Goal: Information Seeking & Learning: Learn about a topic

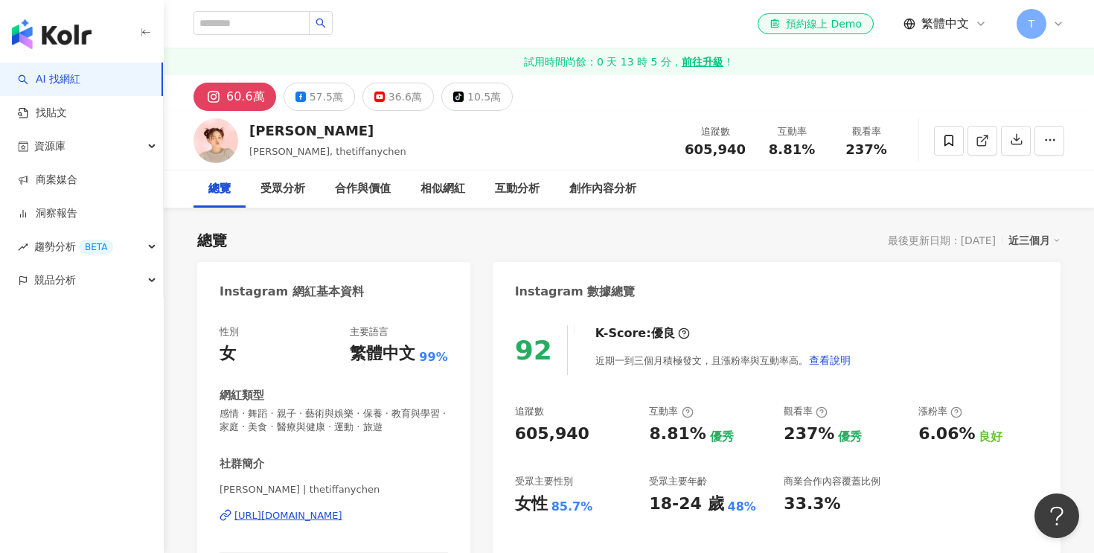
click at [541, 432] on div "605,940" at bounding box center [552, 434] width 74 height 23
copy div "605,940"
click at [669, 432] on div "8.81%" at bounding box center [677, 434] width 57 height 23
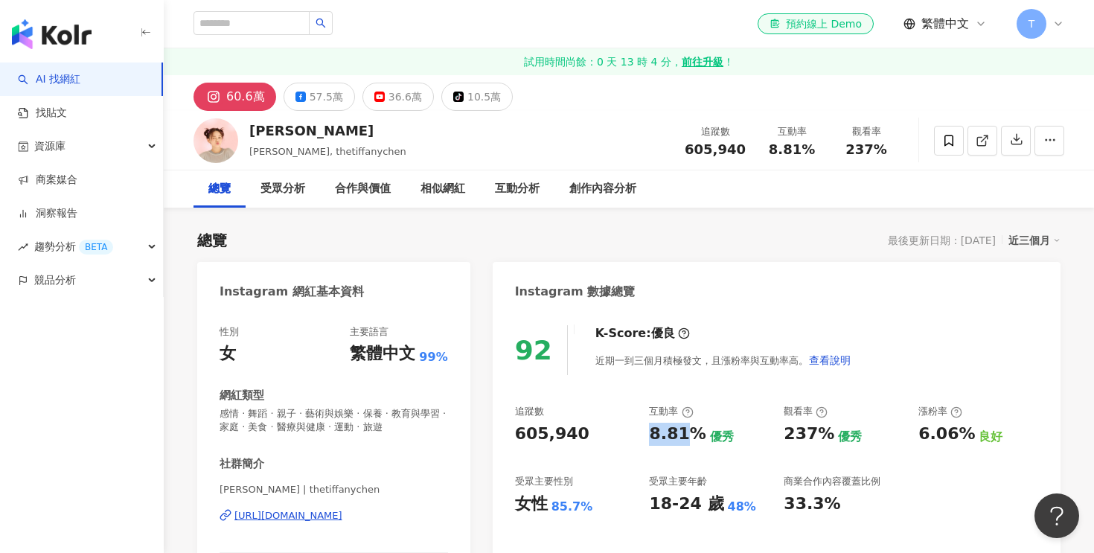
click at [669, 432] on div "8.81%" at bounding box center [677, 434] width 57 height 23
copy div "8.81%"
click at [342, 519] on div "https://www.instagram.com/thetiffanychen/" at bounding box center [288, 515] width 108 height 13
click at [388, 99] on div "36.6萬" at bounding box center [404, 96] width 33 height 21
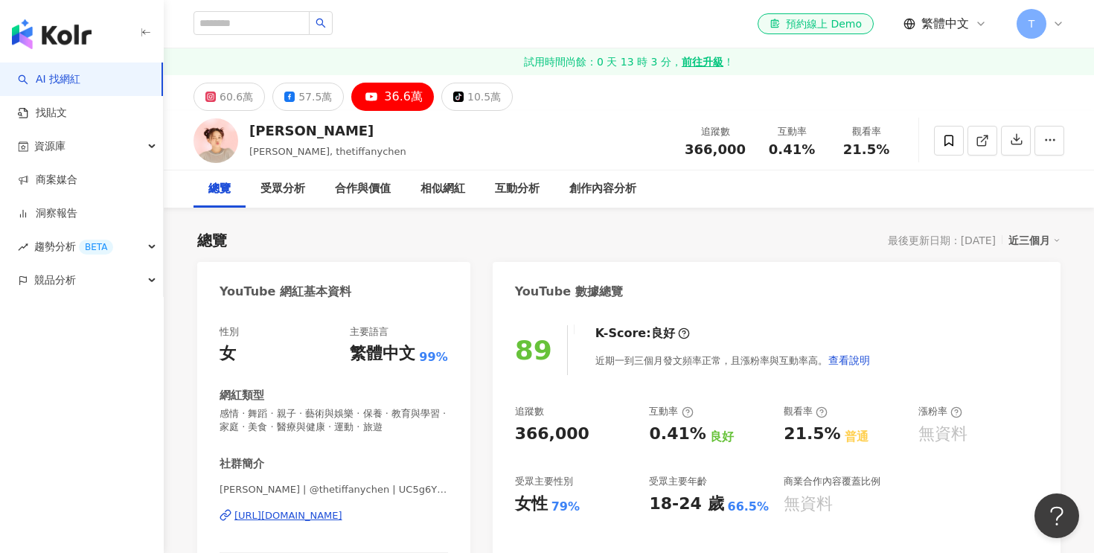
click at [542, 432] on div "366,000" at bounding box center [552, 434] width 74 height 23
copy div "366,000"
click at [672, 441] on div "0.41%" at bounding box center [677, 434] width 57 height 23
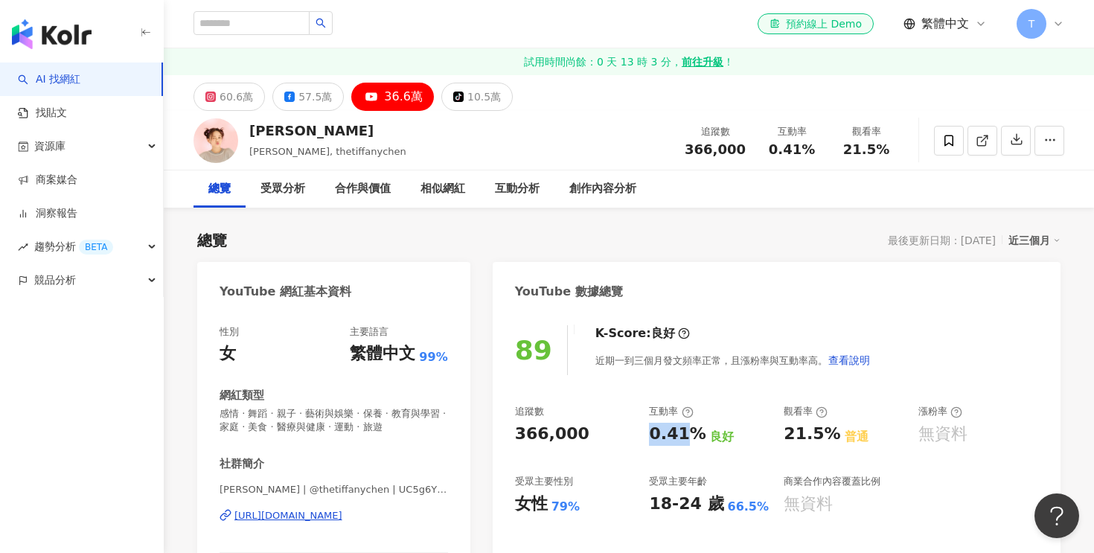
click at [672, 441] on div "0.41%" at bounding box center [677, 434] width 57 height 23
copy div "0.41%"
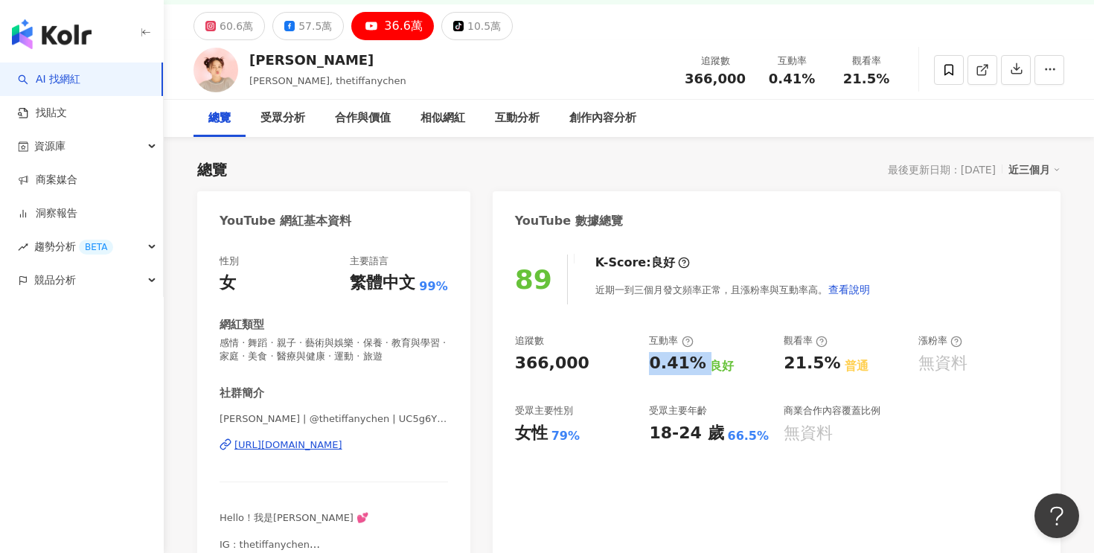
scroll to position [60, 0]
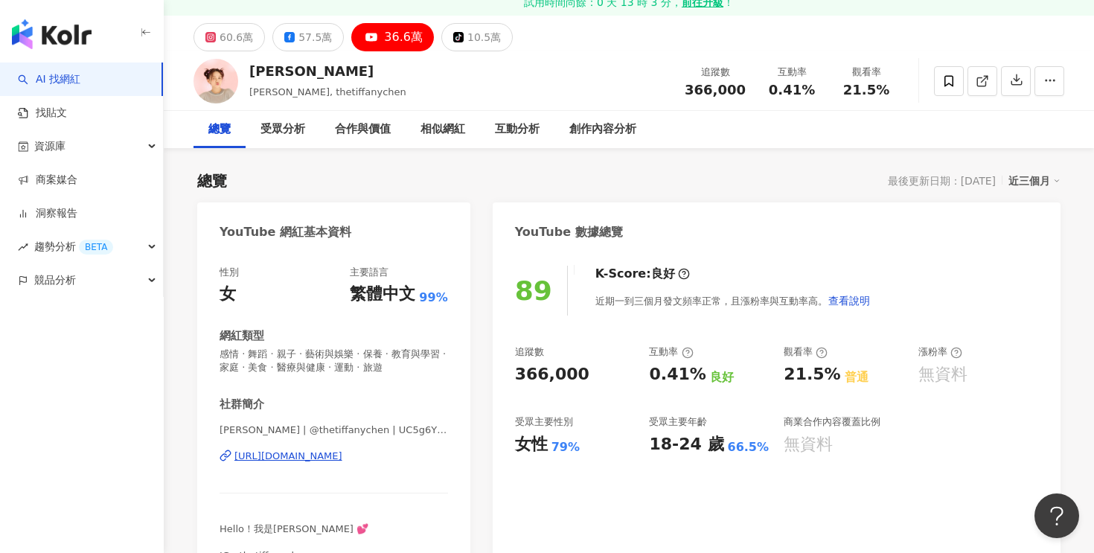
click at [279, 61] on div "陳彥婷 tiffany 陳彥婷, tiffany, thetiffanychen 追蹤數 366,000 互動率 0.41% 觀看率 21.5%" at bounding box center [629, 80] width 930 height 59
click at [283, 68] on div "陳彥婷 tiffany" at bounding box center [327, 71] width 157 height 19
copy div "陳彥婷 tiffany"
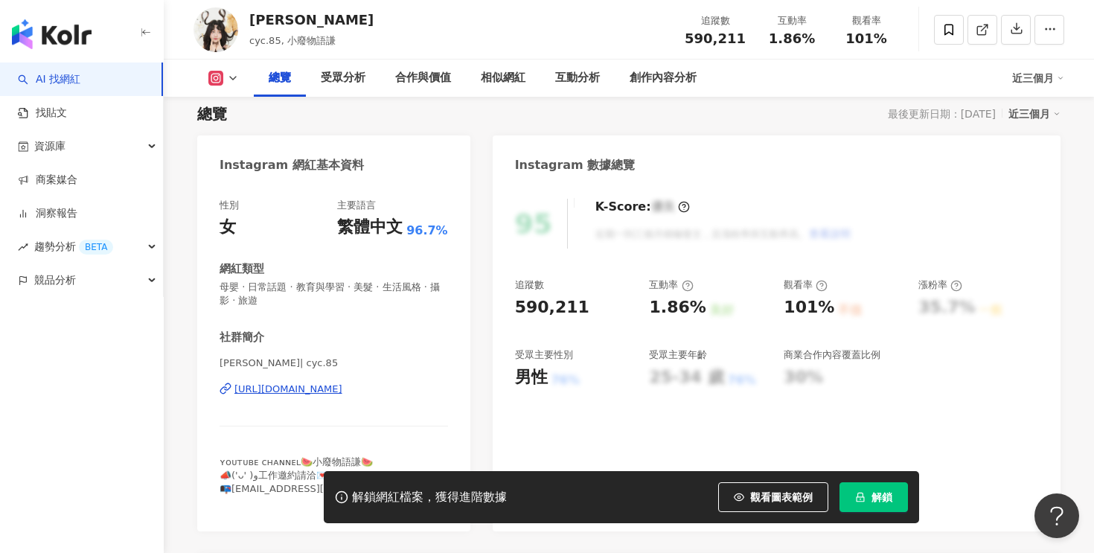
scroll to position [138, 0]
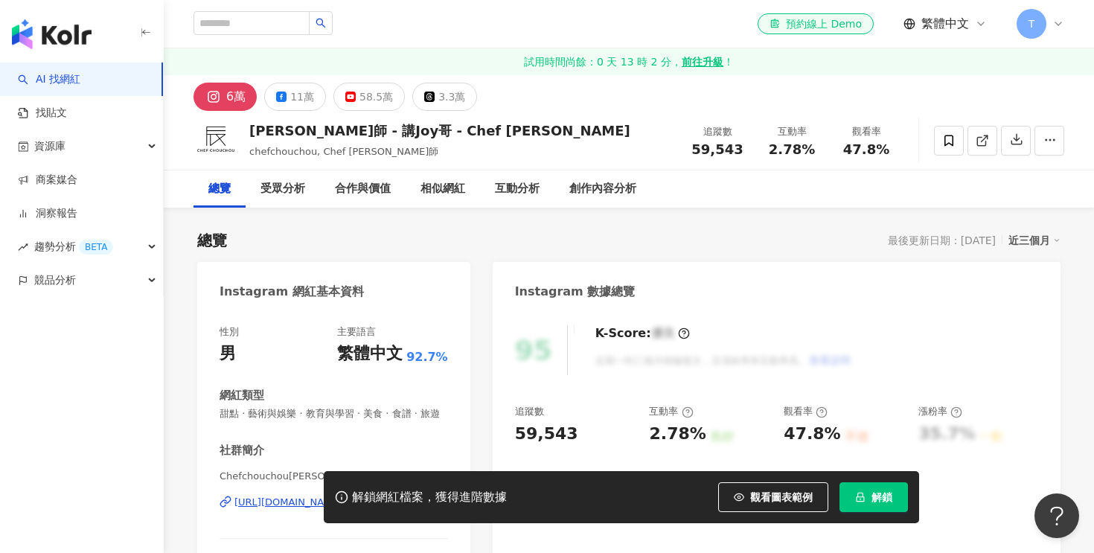
scroll to position [117, 0]
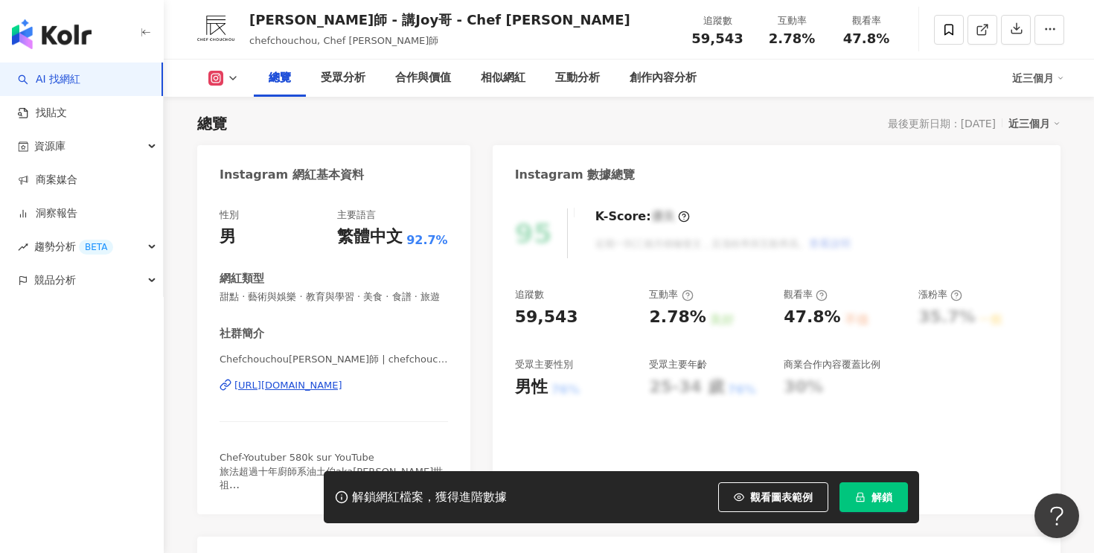
click at [845, 496] on button "解鎖" at bounding box center [873, 497] width 68 height 30
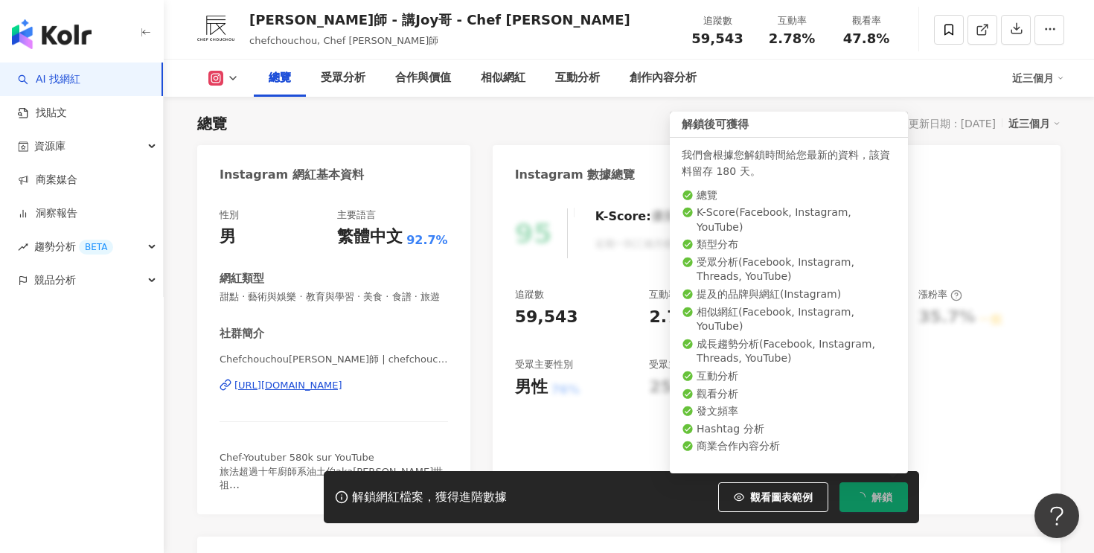
click at [885, 500] on span "解鎖" at bounding box center [881, 497] width 21 height 12
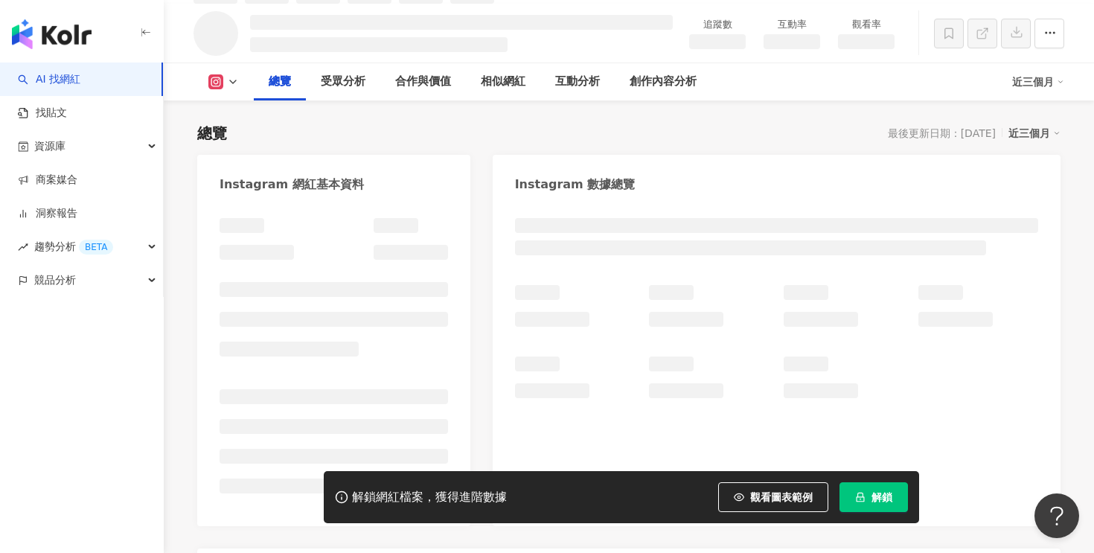
scroll to position [124, 0]
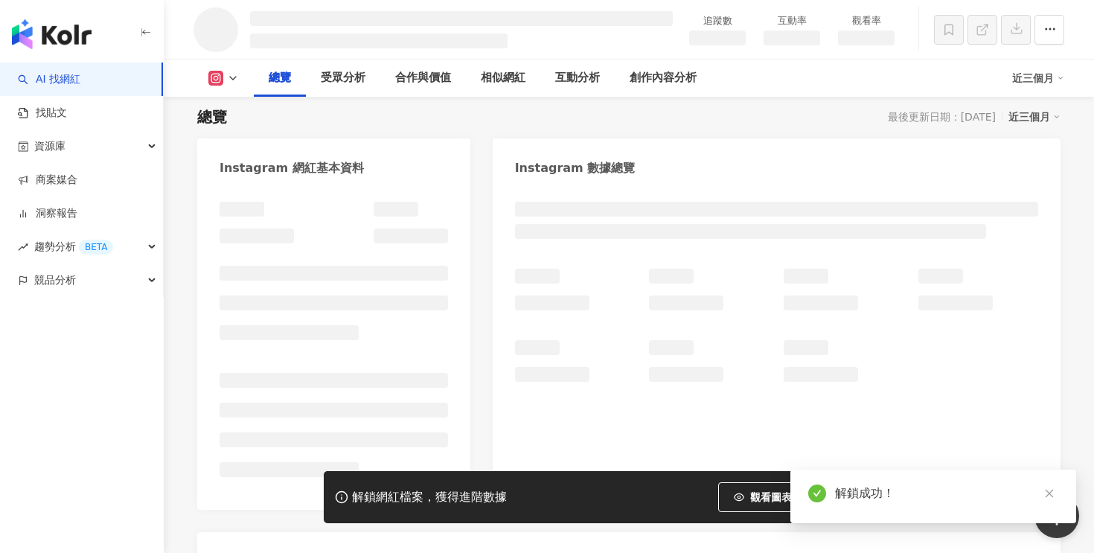
click at [543, 327] on div at bounding box center [776, 325] width 523 height 113
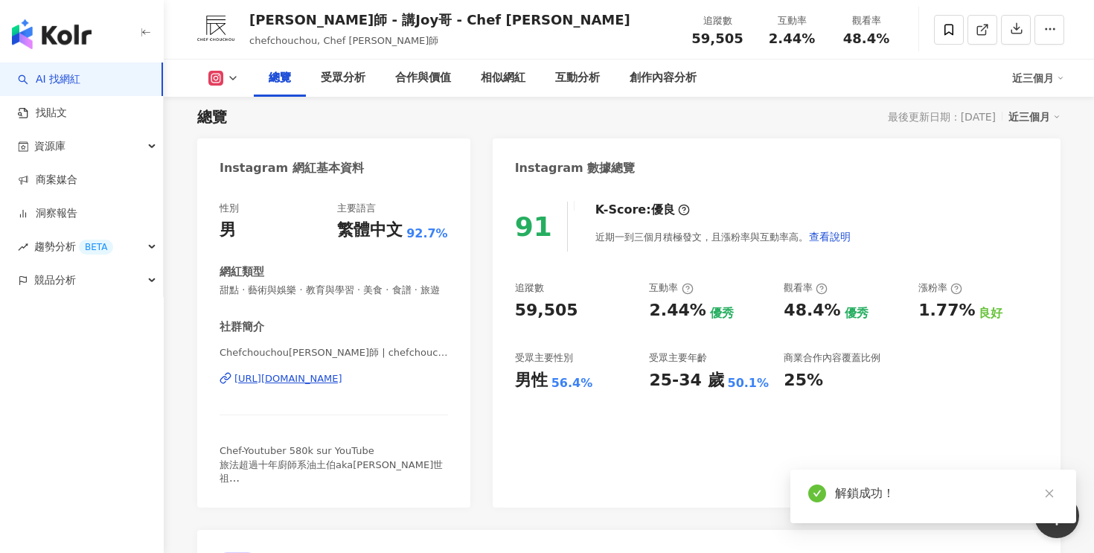
click at [537, 310] on div "59,505" at bounding box center [546, 310] width 63 height 23
copy div "59,505"
click at [668, 313] on div "2.44%" at bounding box center [677, 310] width 57 height 23
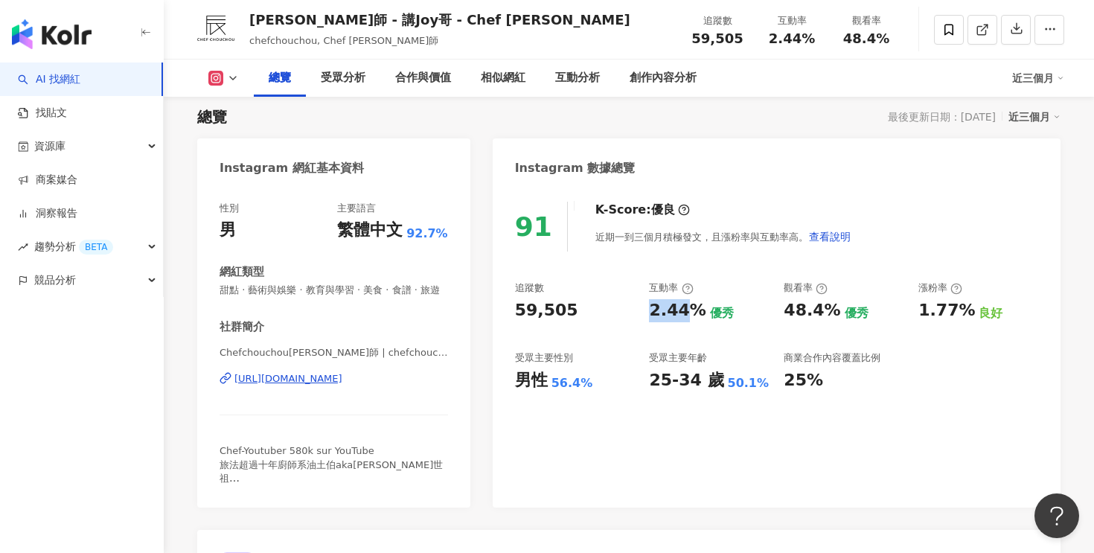
click at [668, 313] on div "2.44%" at bounding box center [677, 310] width 57 height 23
copy div "2.44%"
click at [323, 386] on div "Chefchouchou阿辰師 | chefchouchou https://www.instagram.com/chefchouchou/" at bounding box center [334, 389] width 228 height 87
click at [318, 384] on div "https://www.instagram.com/chefchouchou/" at bounding box center [288, 378] width 108 height 13
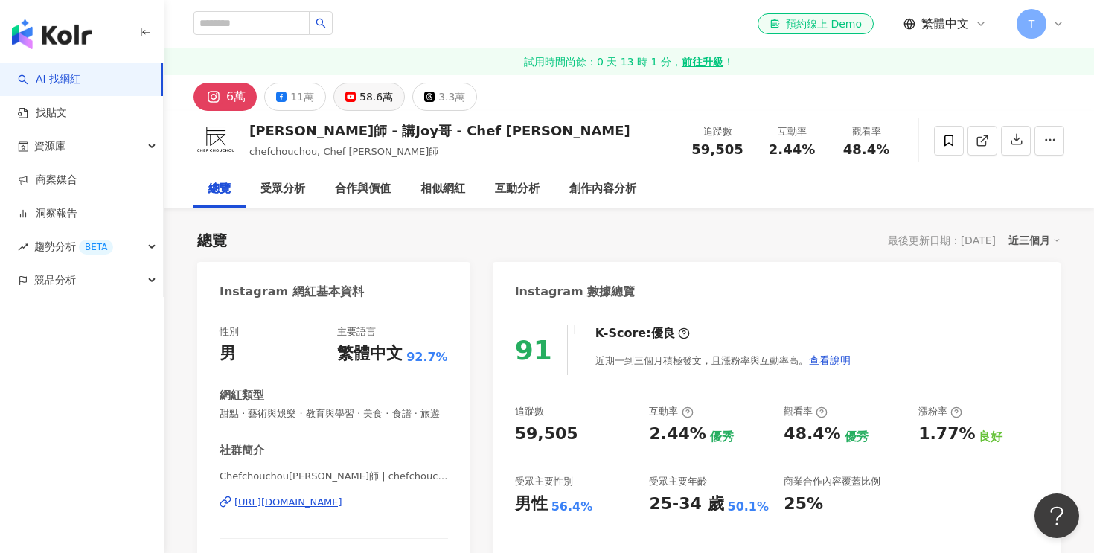
click at [350, 92] on icon at bounding box center [350, 97] width 10 height 10
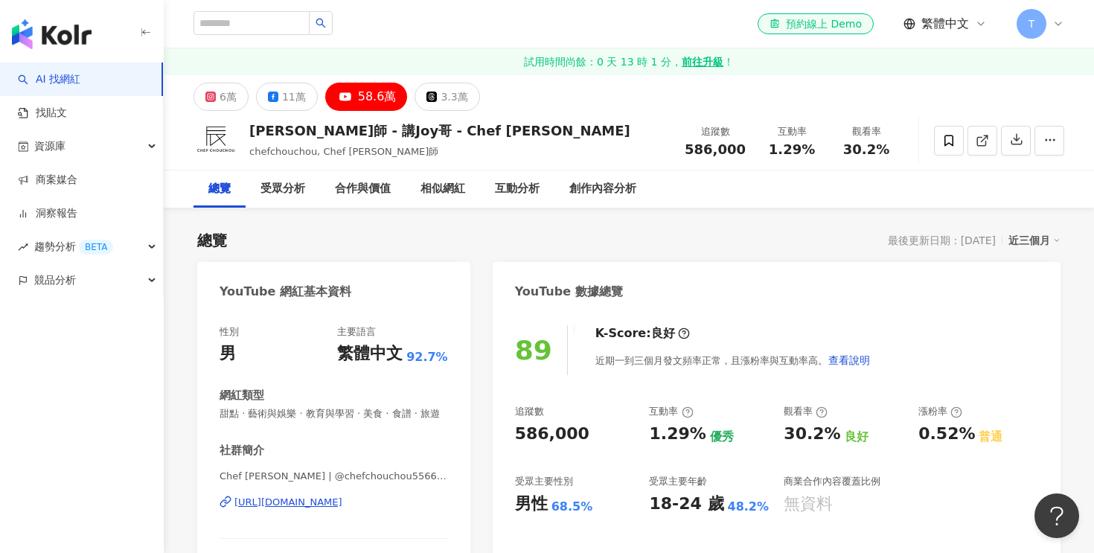
scroll to position [177, 0]
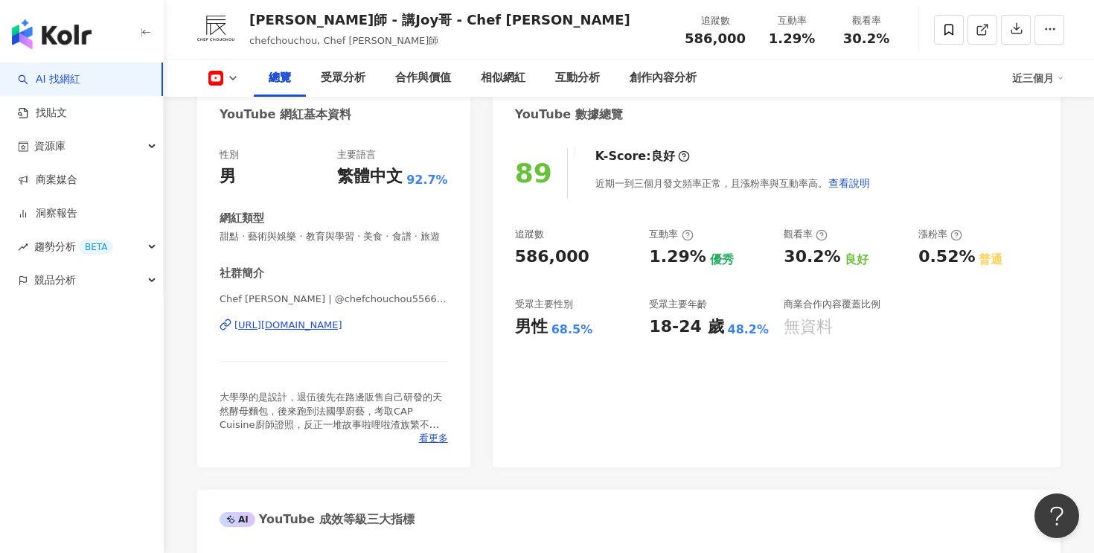
click at [545, 257] on div "586,000" at bounding box center [552, 257] width 74 height 23
copy div "586,000"
click at [667, 263] on div "1.29%" at bounding box center [677, 257] width 57 height 23
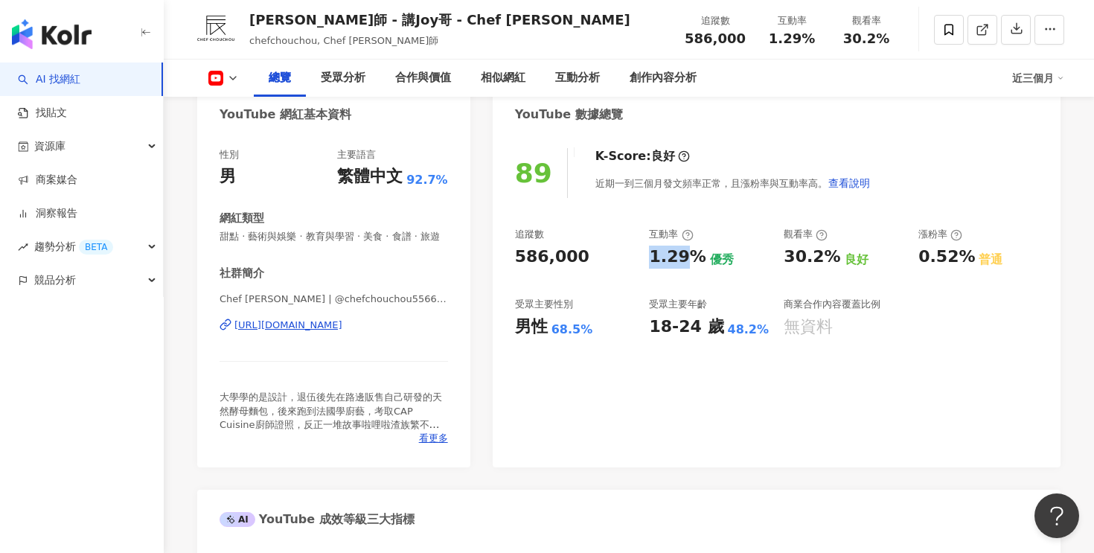
click at [667, 263] on div "1.29%" at bounding box center [677, 257] width 57 height 23
copy div "1.29%"
click at [573, 332] on div "68.5%" at bounding box center [572, 329] width 42 height 16
click at [330, 326] on div "https://www.youtube.com/channel/UCClWVM1DcuwhWBT8aTjBBpg" at bounding box center [288, 324] width 108 height 13
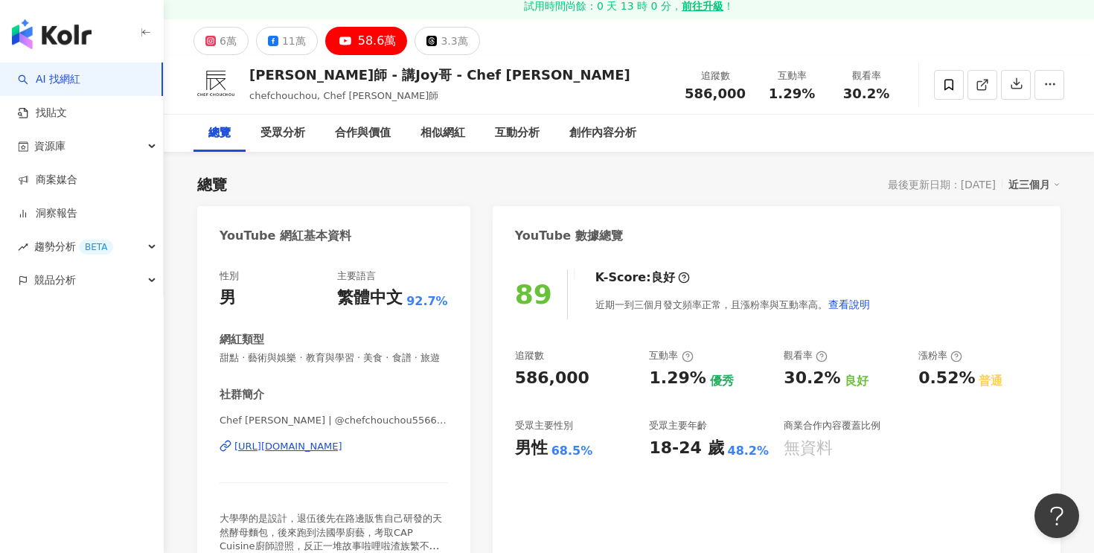
scroll to position [0, 0]
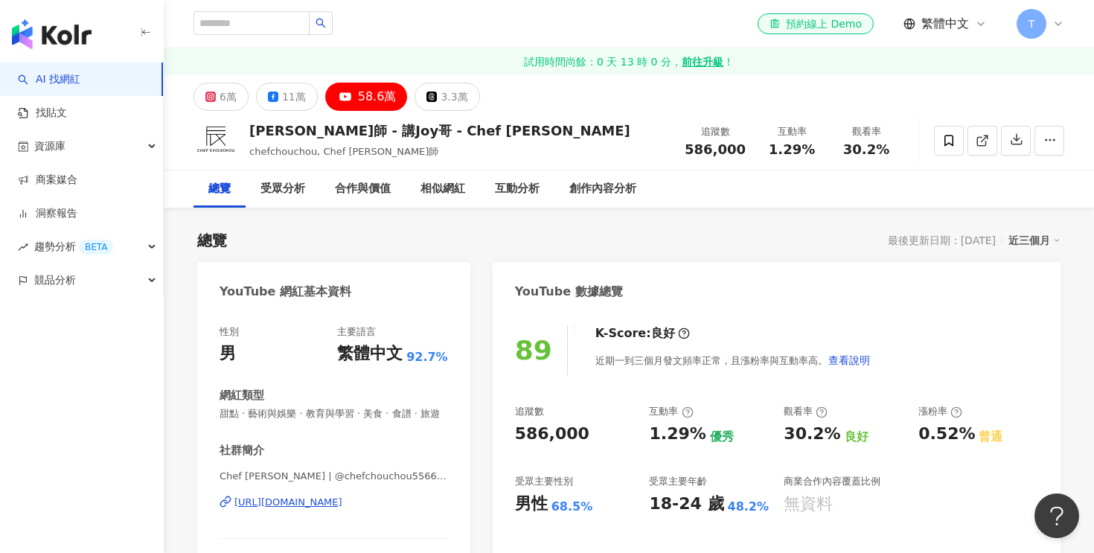
click at [319, 129] on div "阿辰師 - 講Joy哥 - Chef Chouchou" at bounding box center [439, 130] width 381 height 19
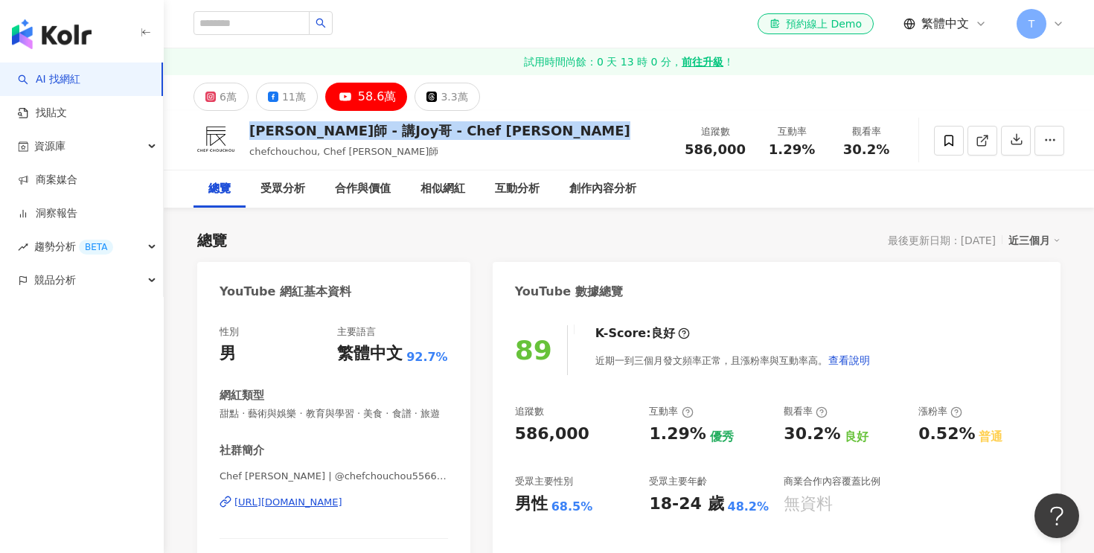
click at [319, 129] on div "阿辰師 - 講Joy哥 - Chef Chouchou" at bounding box center [439, 130] width 381 height 19
copy div "阿辰師 - 講Joy哥 - Chef Chouchou"
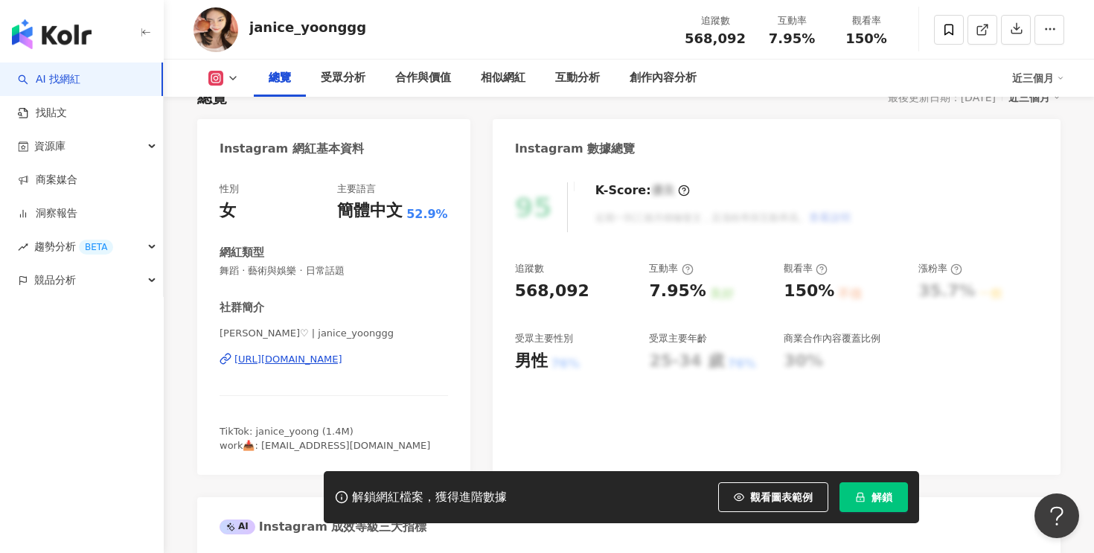
scroll to position [137, 0]
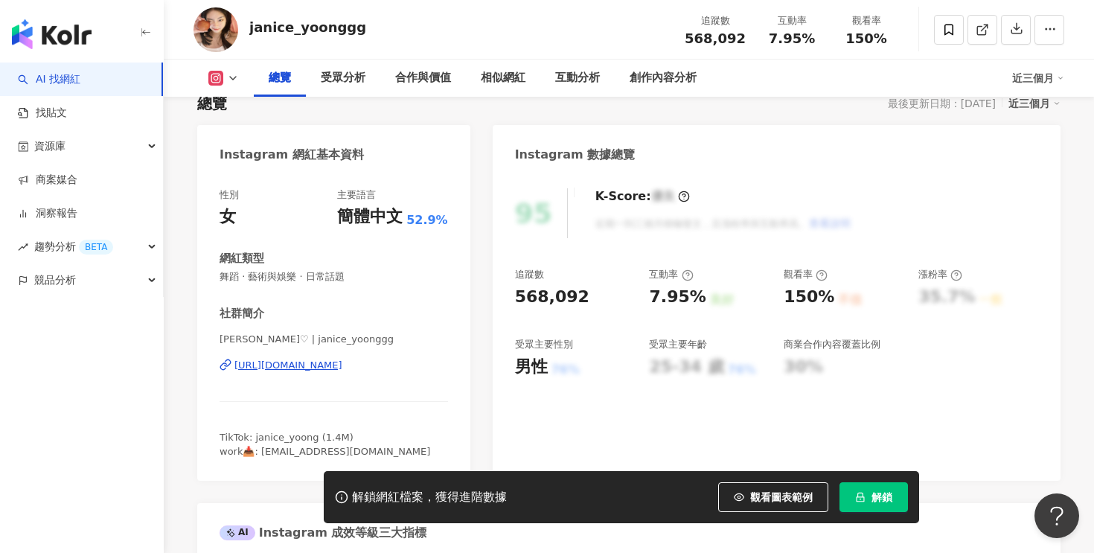
click at [342, 362] on div "https://www.instagram.com/janice_yoonggg/" at bounding box center [288, 365] width 108 height 13
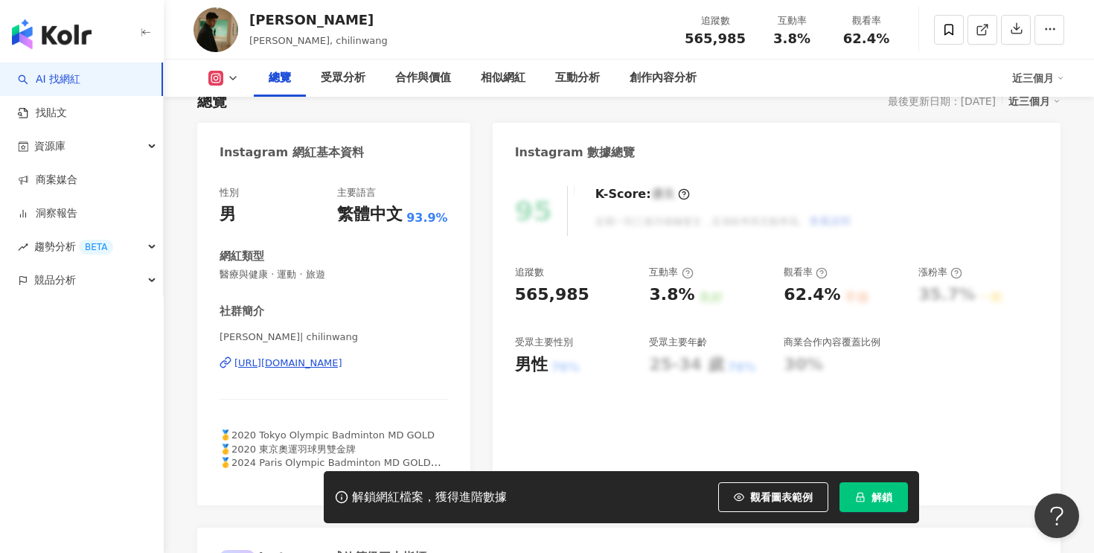
scroll to position [128, 0]
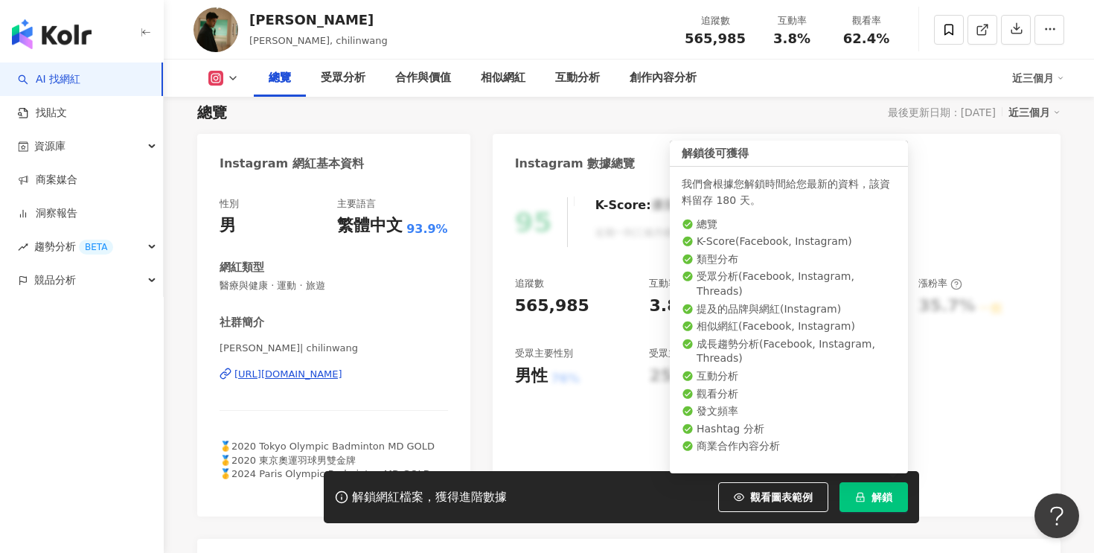
click at [888, 499] on span "解鎖" at bounding box center [881, 497] width 21 height 12
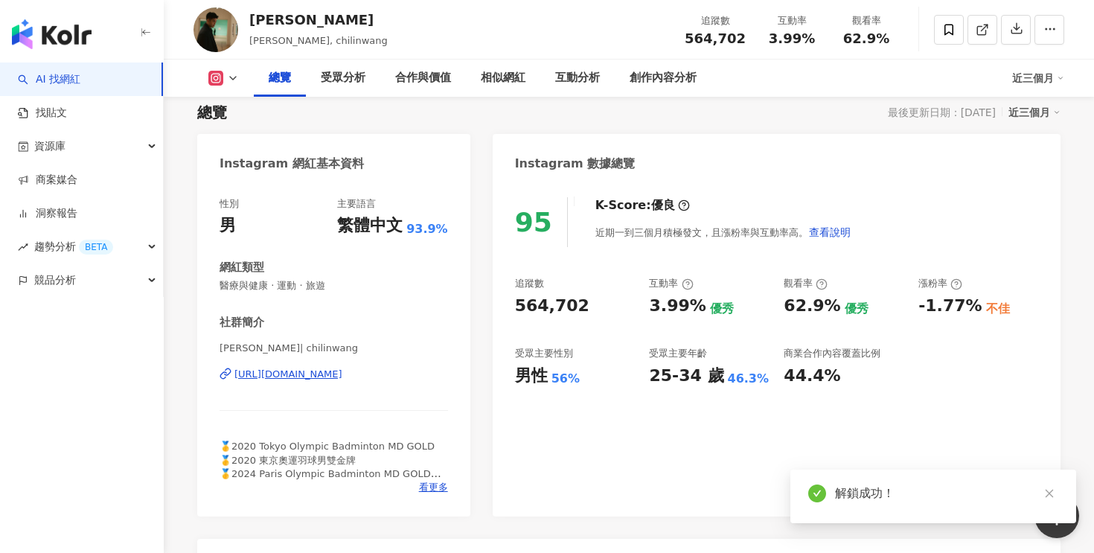
click at [539, 313] on div "564,702" at bounding box center [552, 306] width 74 height 23
copy div "564,702"
click at [665, 310] on div "3.99%" at bounding box center [677, 306] width 57 height 23
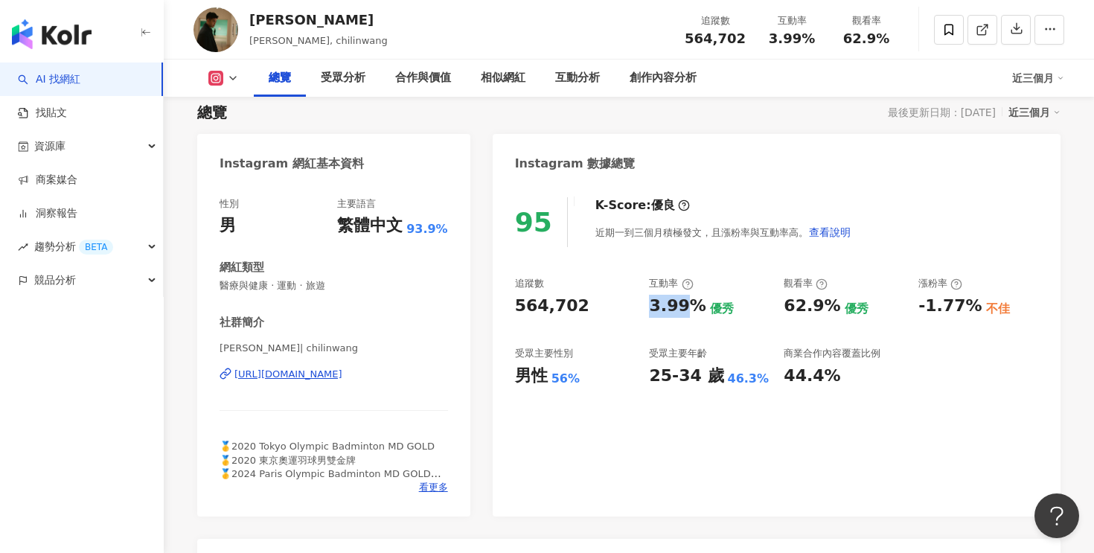
click at [665, 310] on div "3.99%" at bounding box center [677, 306] width 57 height 23
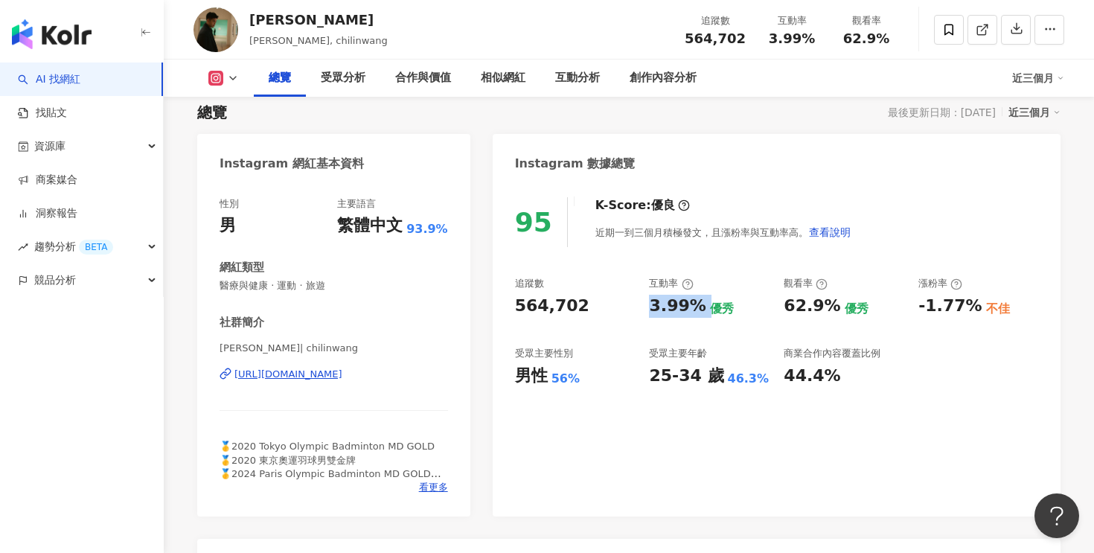
copy div "3.99%"
click at [272, 372] on div "https://www.instagram.com/chilinwang/" at bounding box center [288, 374] width 108 height 13
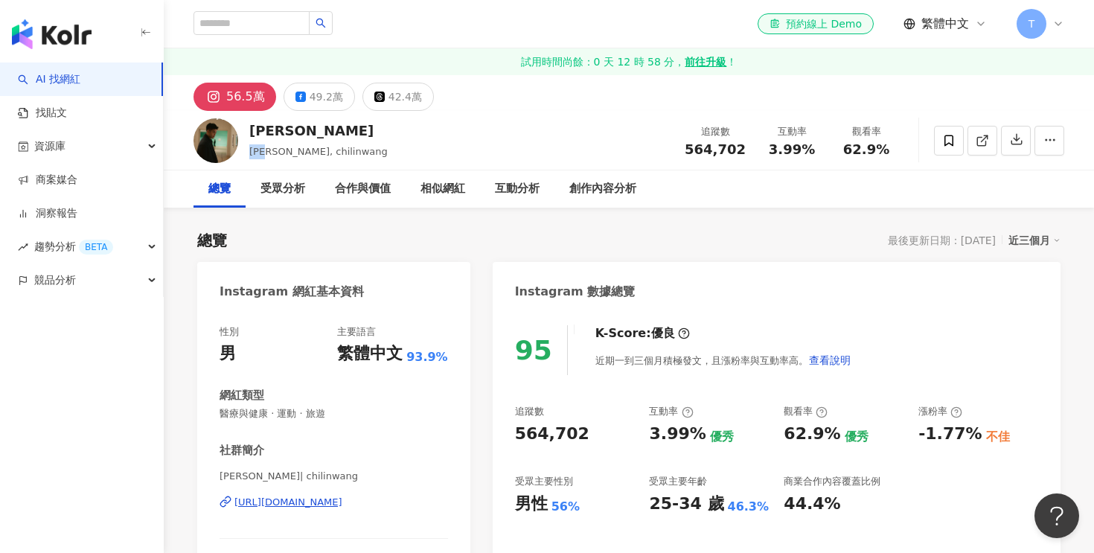
drag, startPoint x: 250, startPoint y: 152, endPoint x: 278, endPoint y: 152, distance: 28.3
click at [278, 152] on span "王齊麟, chilinwang" at bounding box center [318, 151] width 138 height 11
copy span "王齊麟"
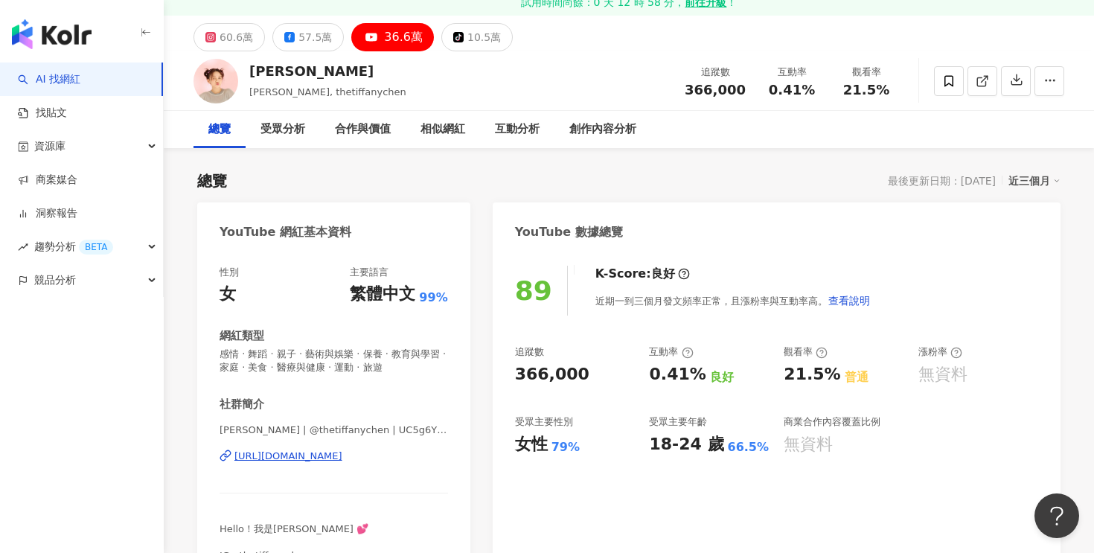
click at [308, 460] on div "[URL][DOMAIN_NAME]" at bounding box center [288, 455] width 108 height 13
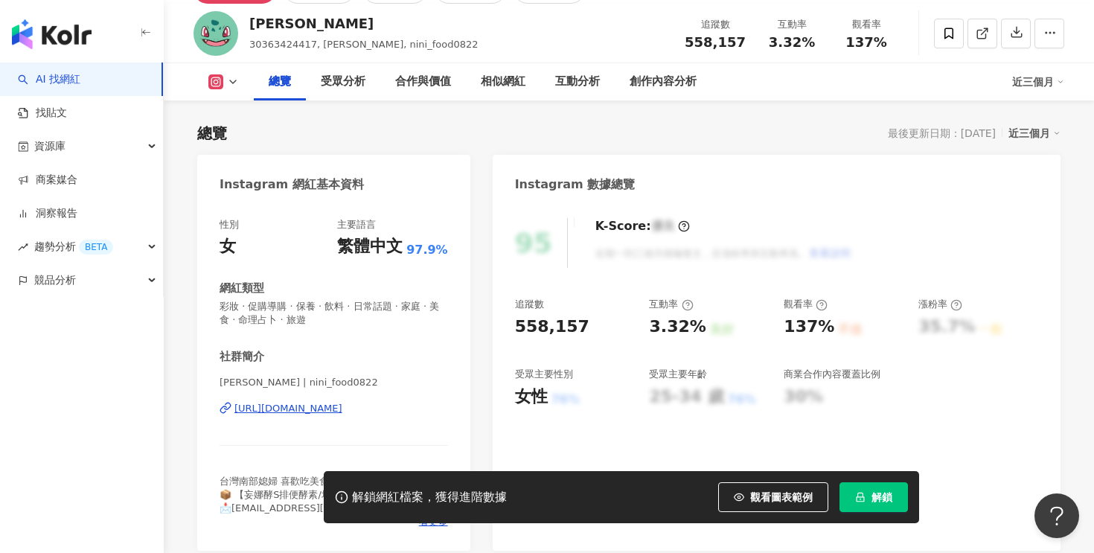
scroll to position [175, 0]
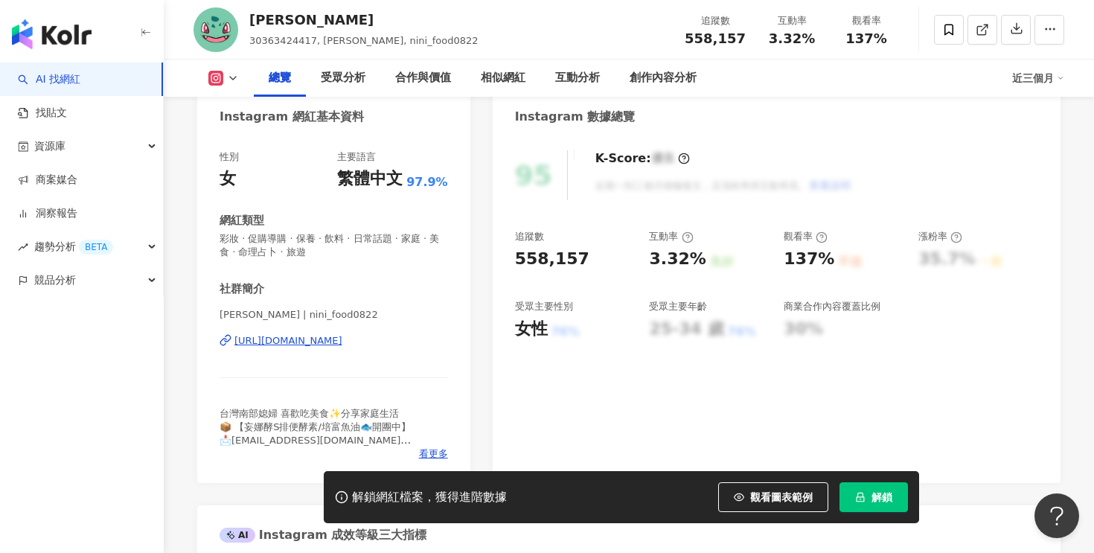
click at [342, 345] on div "[URL][DOMAIN_NAME]" at bounding box center [288, 340] width 108 height 13
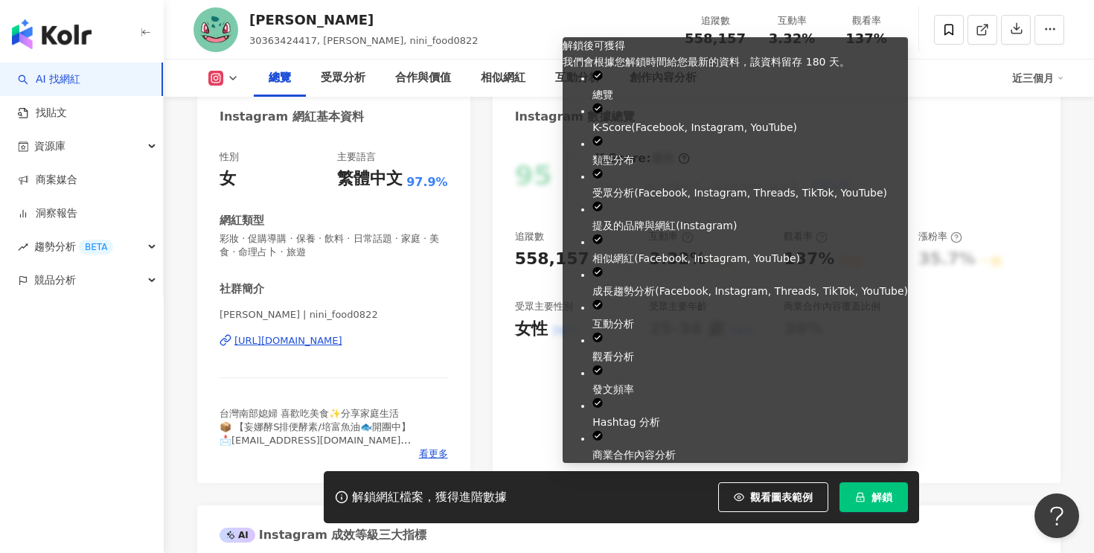
click at [868, 493] on button "解鎖" at bounding box center [873, 497] width 68 height 30
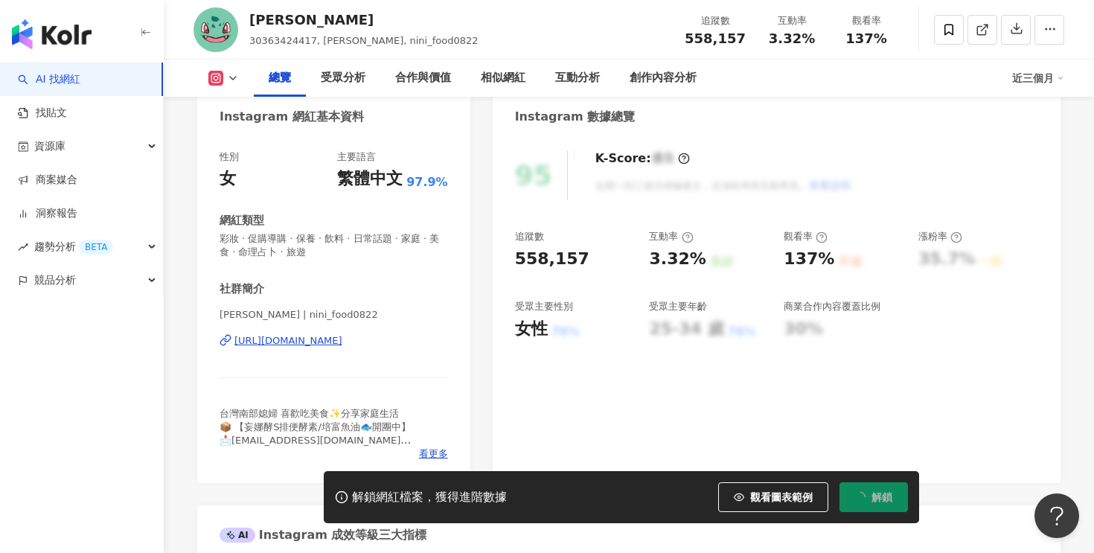
scroll to position [123, 0]
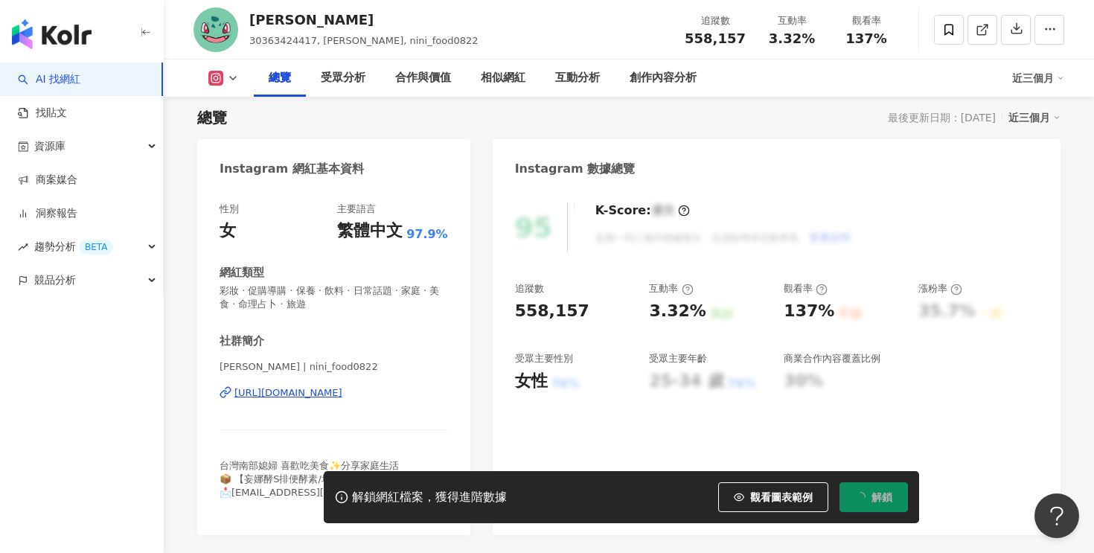
click at [559, 307] on div "558,157" at bounding box center [552, 311] width 74 height 23
copy div "558,157"
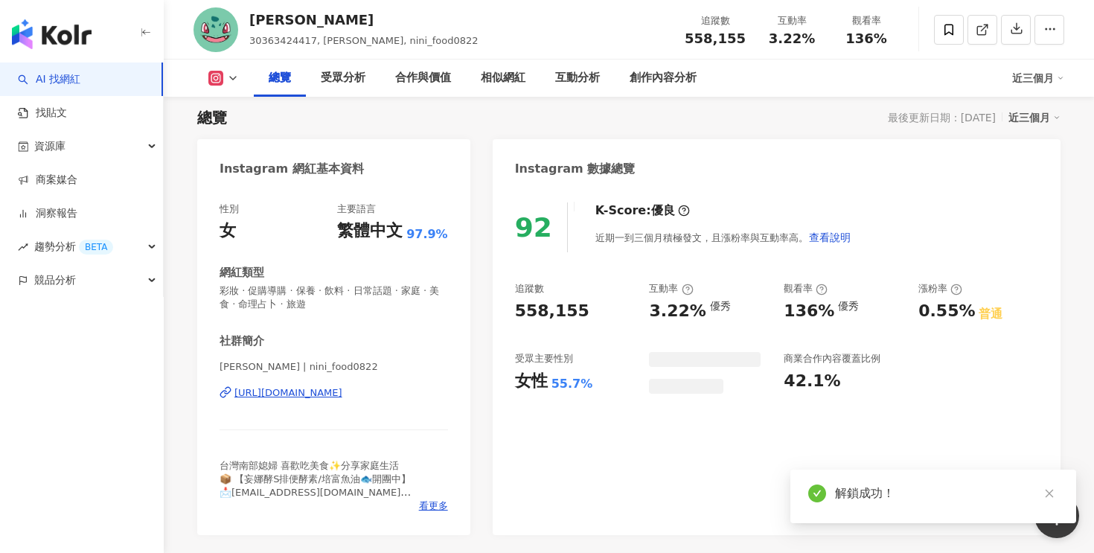
click at [664, 320] on div "3.22%" at bounding box center [677, 311] width 57 height 23
click at [664, 310] on div "3.22%" at bounding box center [677, 311] width 57 height 23
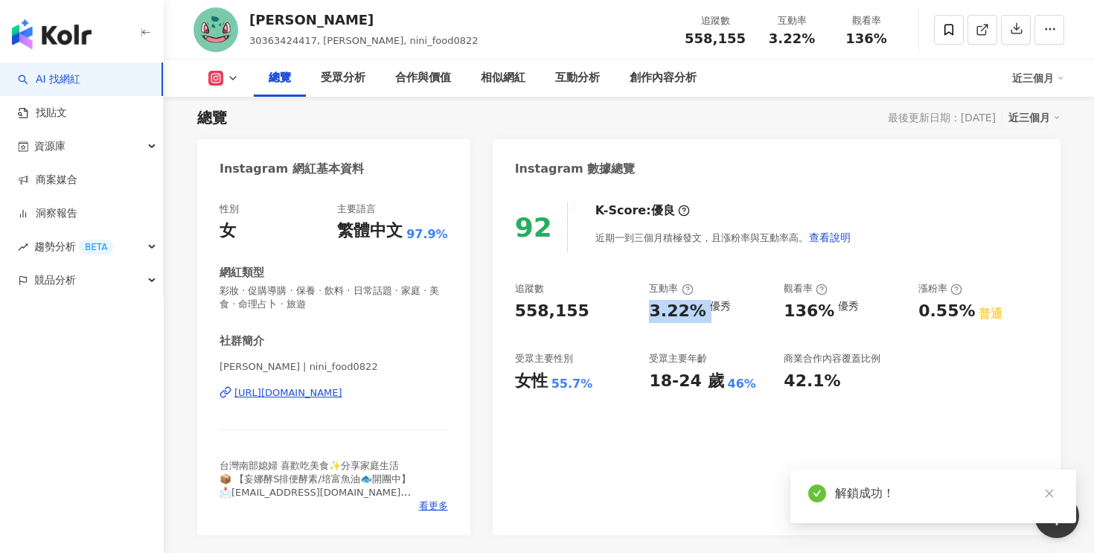
copy div "3.22%"
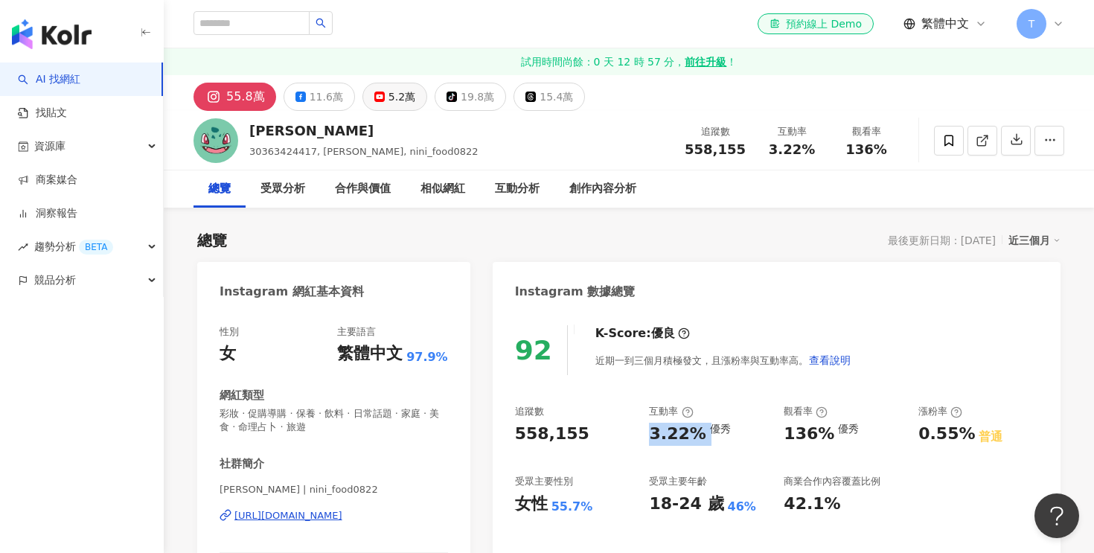
click at [380, 106] on button "5.2萬" at bounding box center [394, 97] width 65 height 28
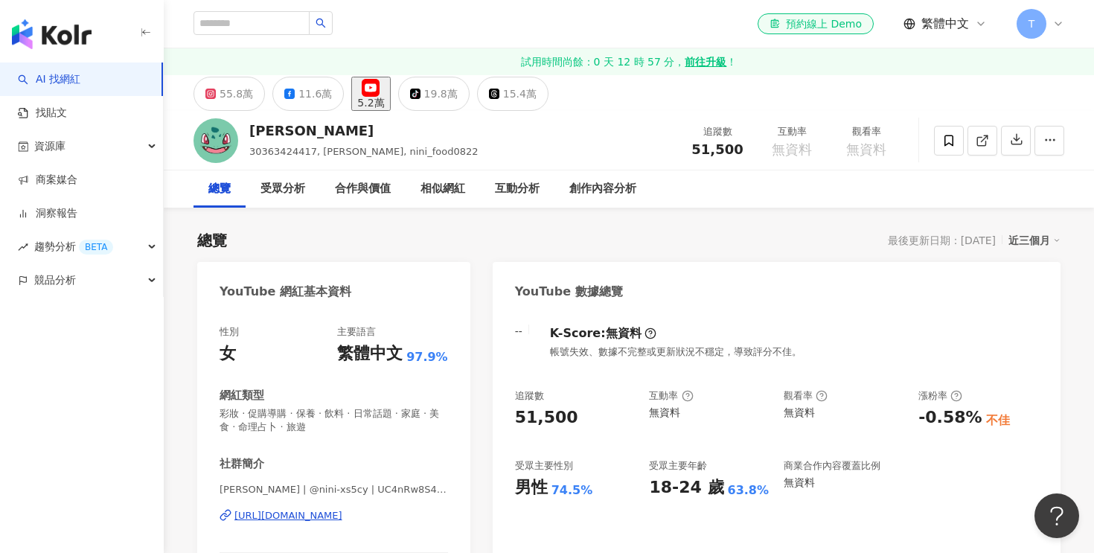
click at [316, 111] on div "Nini Xie 30363424417, Nini 妮妮, nini_food0822 追蹤數 51,500 互動率 無資料 觀看率 無資料" at bounding box center [629, 140] width 930 height 59
click at [298, 94] on div "11.6萬" at bounding box center [314, 93] width 33 height 21
click at [318, 103] on div "11.6萬" at bounding box center [314, 93] width 33 height 21
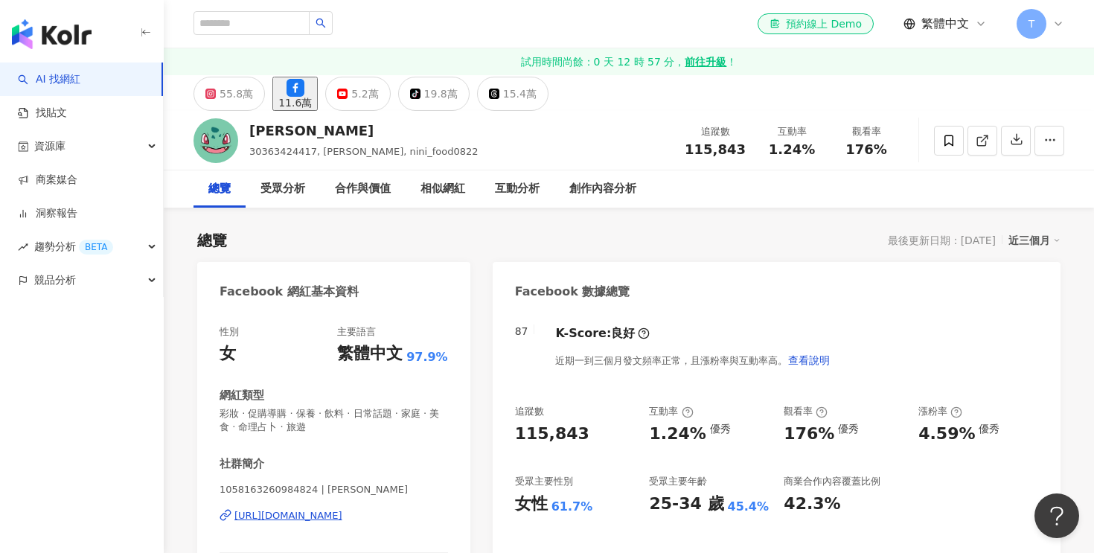
click at [545, 423] on div "115,843" at bounding box center [552, 434] width 74 height 23
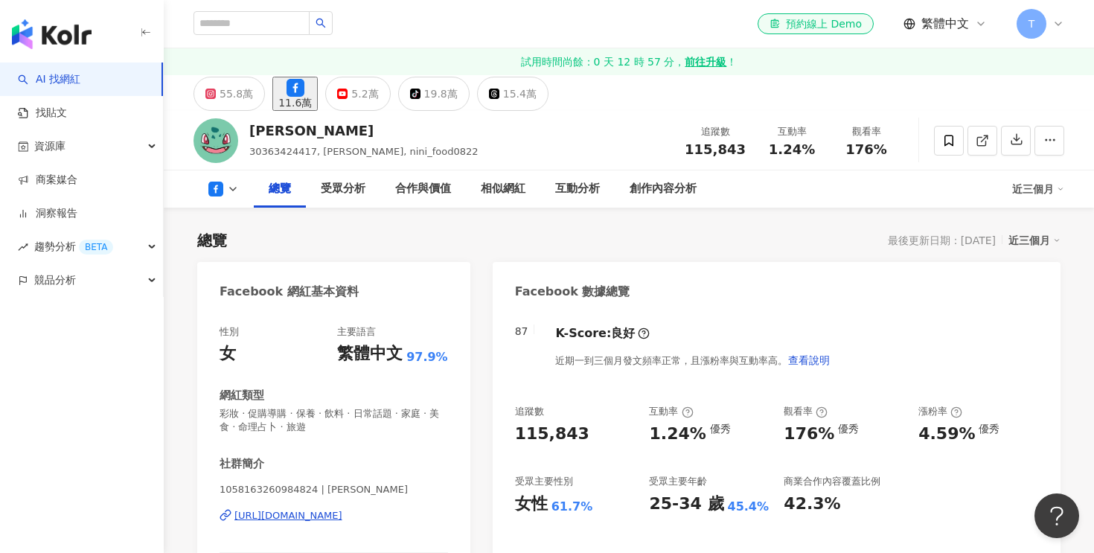
scroll to position [103, 0]
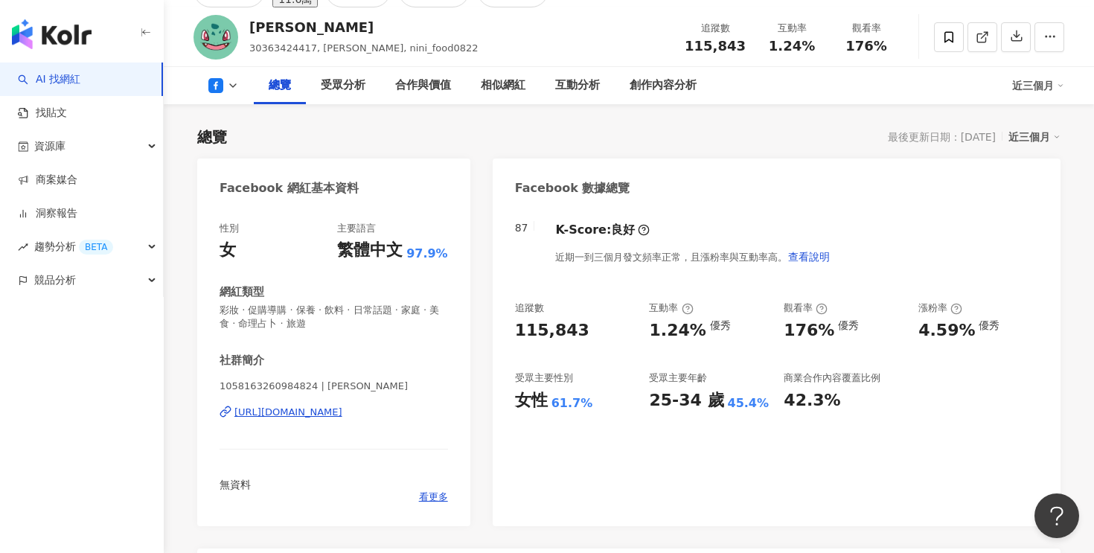
click at [664, 330] on div "1.24%" at bounding box center [677, 330] width 57 height 23
copy div "1.24%"
click at [279, 403] on div "1058163260984824 | 妮妮 Nini https://www.facebook.com/1058163260984824" at bounding box center [334, 422] width 228 height 87
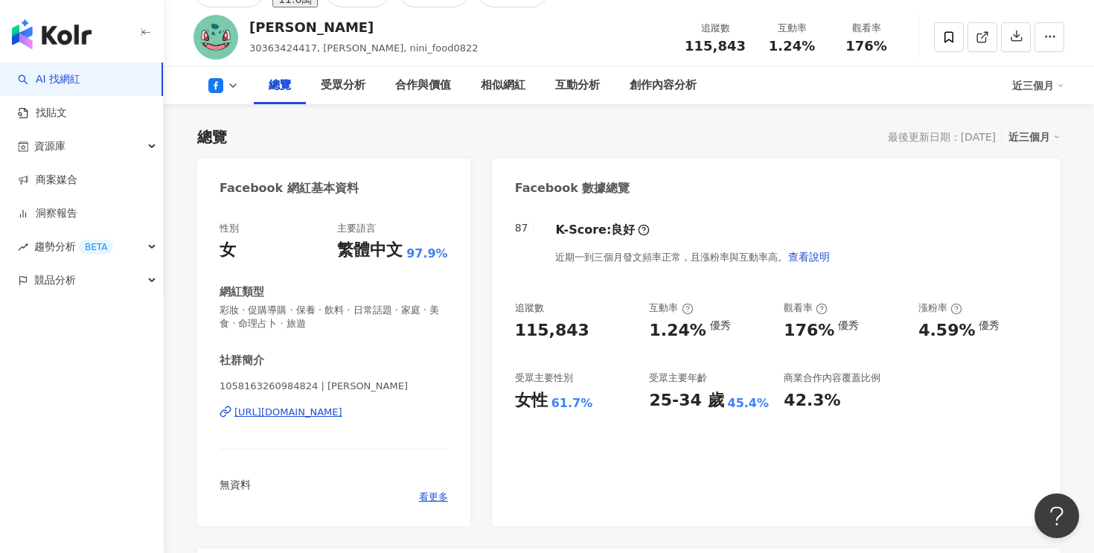
click at [292, 407] on div "https://www.facebook.com/1058163260984824" at bounding box center [288, 412] width 108 height 13
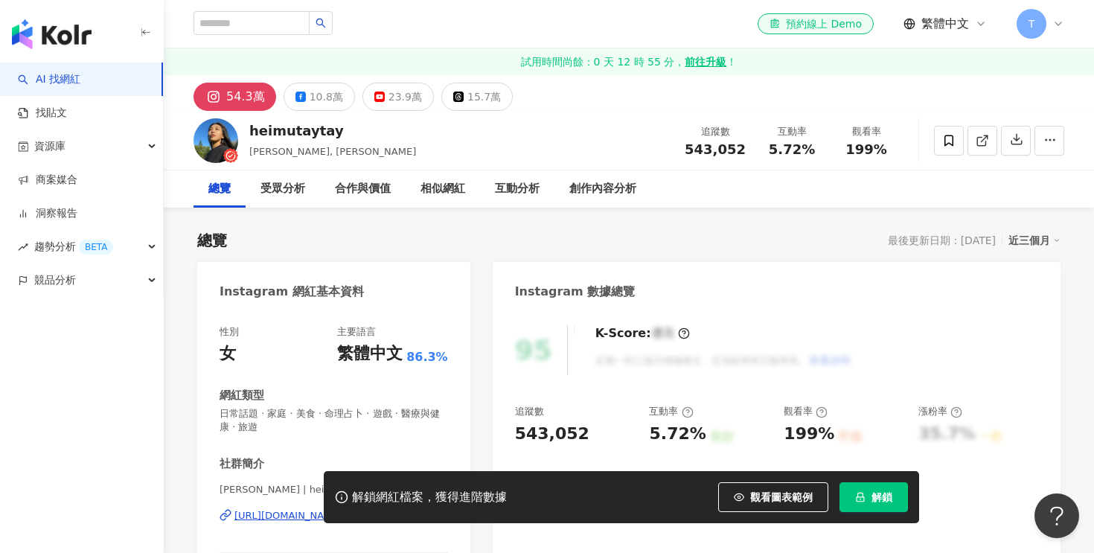
click at [279, 120] on div "heimutaytay 黒木太太, 黑木太太 追蹤數 543,052 互動率 5.72% 觀看率 199%" at bounding box center [629, 140] width 930 height 59
drag, startPoint x: 250, startPoint y: 152, endPoint x: 288, endPoint y: 150, distance: 38.0
click at [288, 150] on span "黒木太太, 黑木太太" at bounding box center [332, 151] width 167 height 11
copy span "黒木太太"
click at [512, 126] on div "heimutaytay 黒木太太, 黑木太太 追蹤數 543,052 互動率 5.72% 觀看率 199%" at bounding box center [629, 140] width 930 height 59
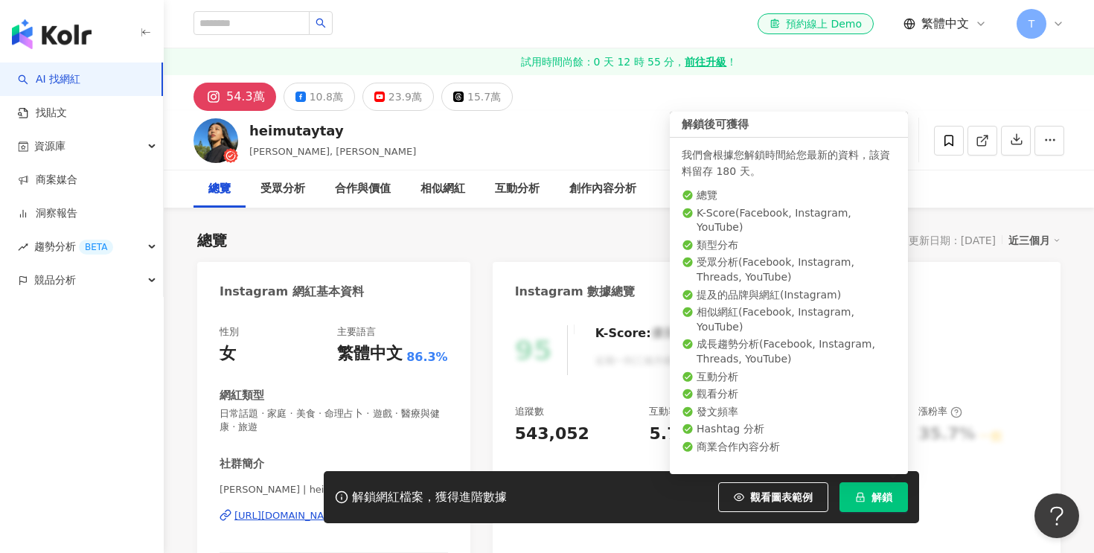
click at [880, 490] on button "解鎖" at bounding box center [873, 497] width 68 height 30
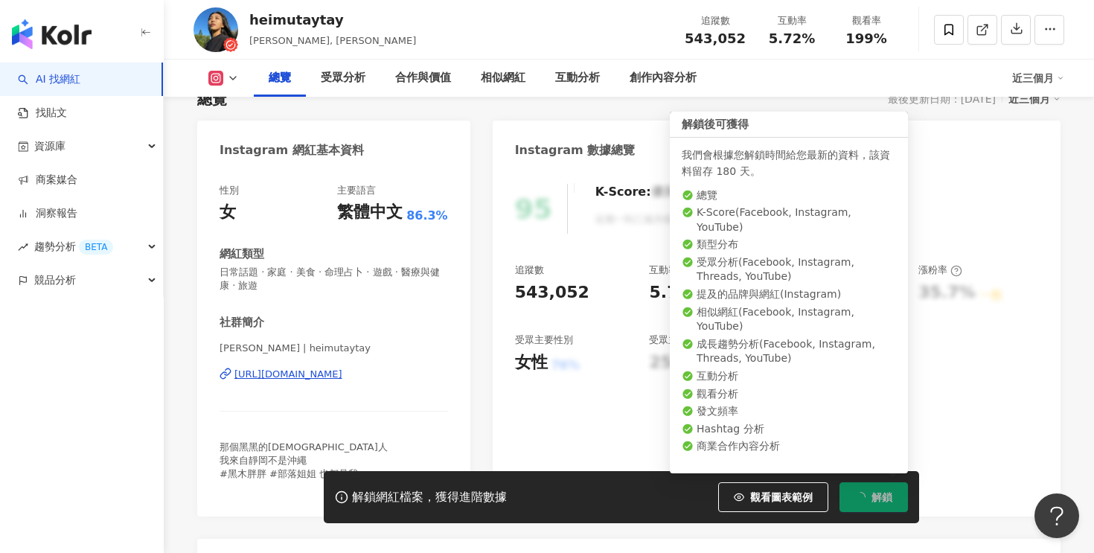
scroll to position [147, 0]
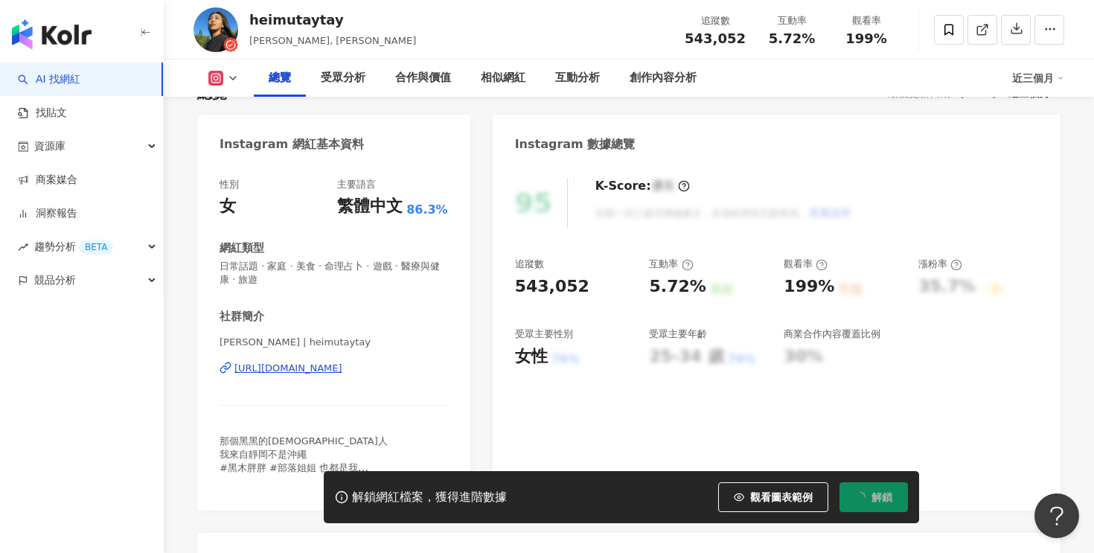
click at [536, 285] on div "543,052" at bounding box center [552, 286] width 74 height 23
copy div "543,052"
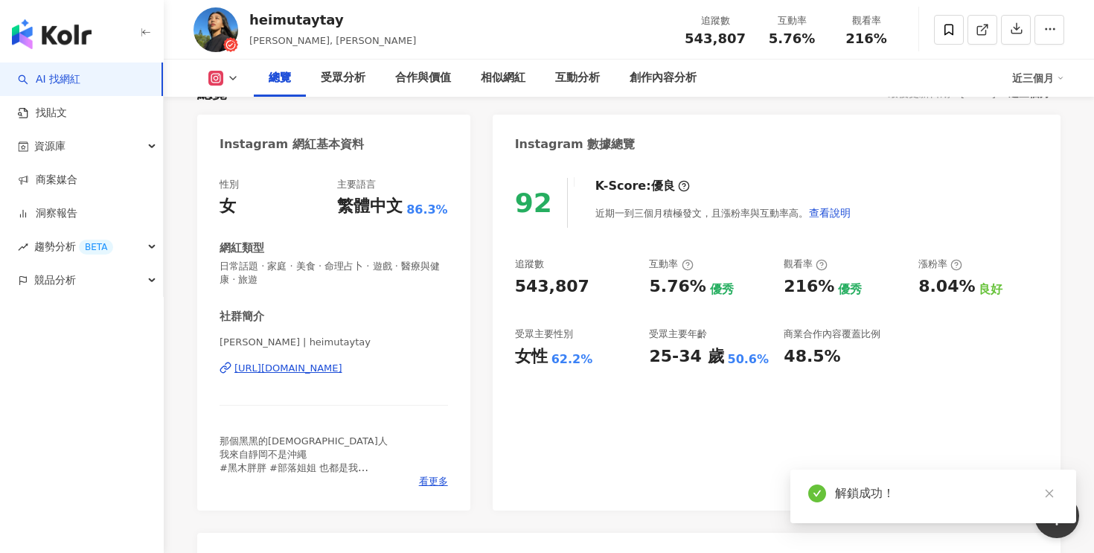
click at [668, 287] on div "5.76%" at bounding box center [677, 286] width 57 height 23
copy div "5.76%"
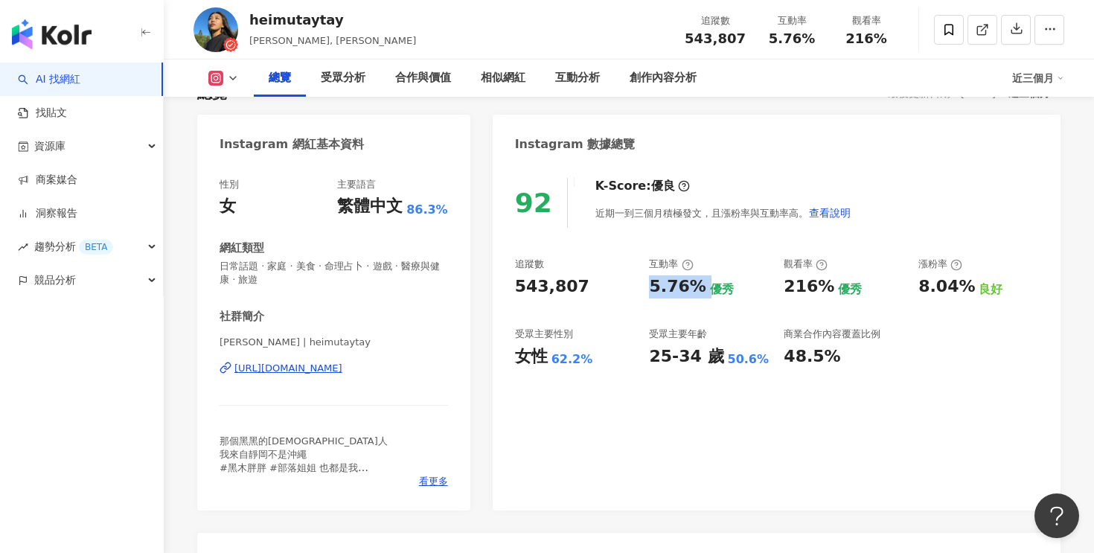
click at [336, 370] on div "https://www.instagram.com/heimutaytay/" at bounding box center [288, 368] width 108 height 13
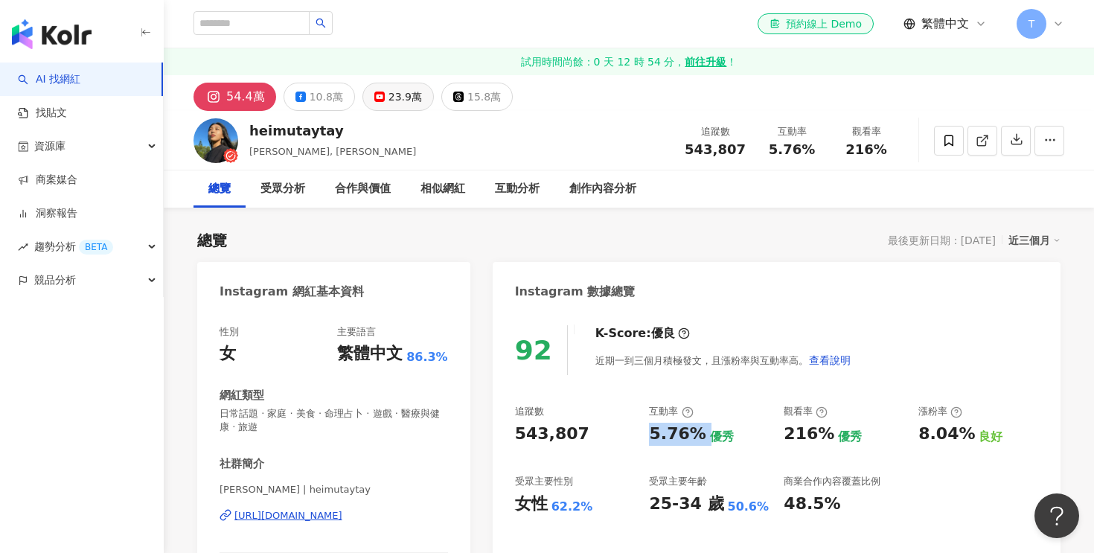
click at [403, 98] on div "23.9萬" at bounding box center [404, 96] width 33 height 21
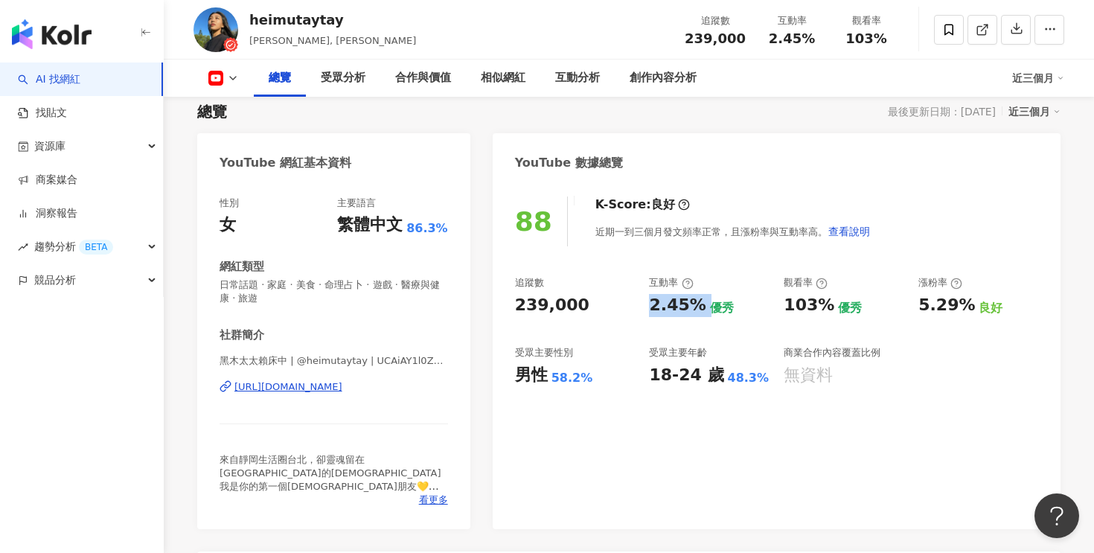
scroll to position [129, 0]
click at [554, 307] on div "239,000" at bounding box center [552, 304] width 74 height 23
copy div "239,000"
click at [688, 303] on div "2.45%" at bounding box center [677, 304] width 57 height 23
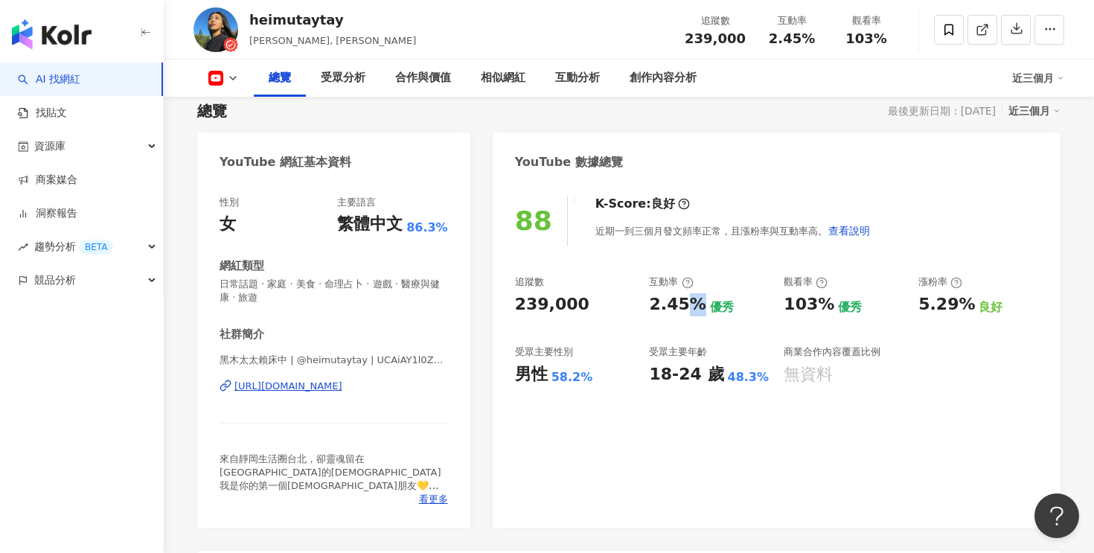
click at [688, 303] on div "2.45%" at bounding box center [677, 304] width 57 height 23
copy div "2.45%"
click at [342, 391] on div "https://www.youtube.com/channel/UCAiAY1l0ZwduXm-0_2iqn_A" at bounding box center [288, 385] width 108 height 13
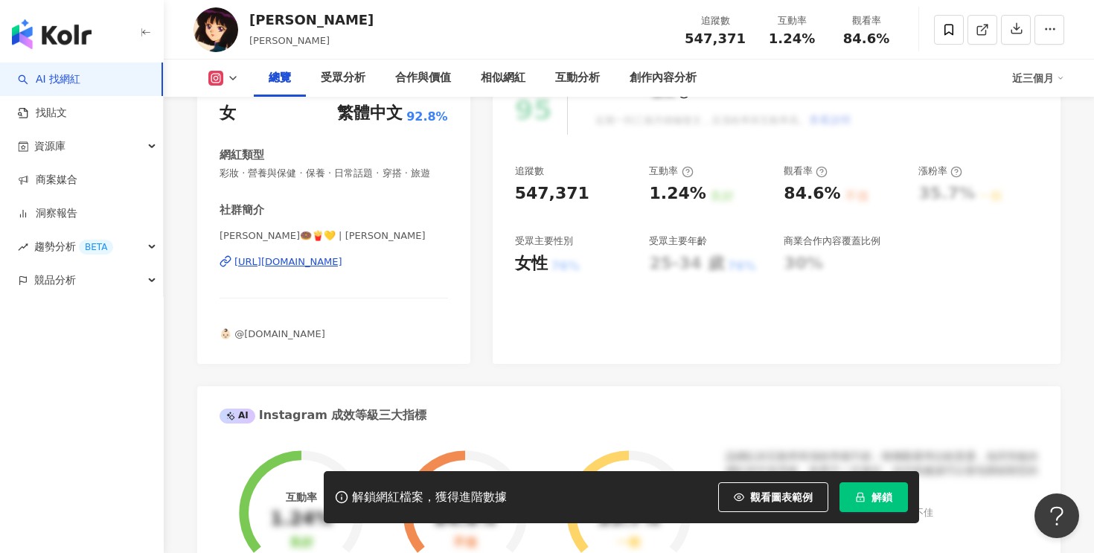
scroll to position [277, 0]
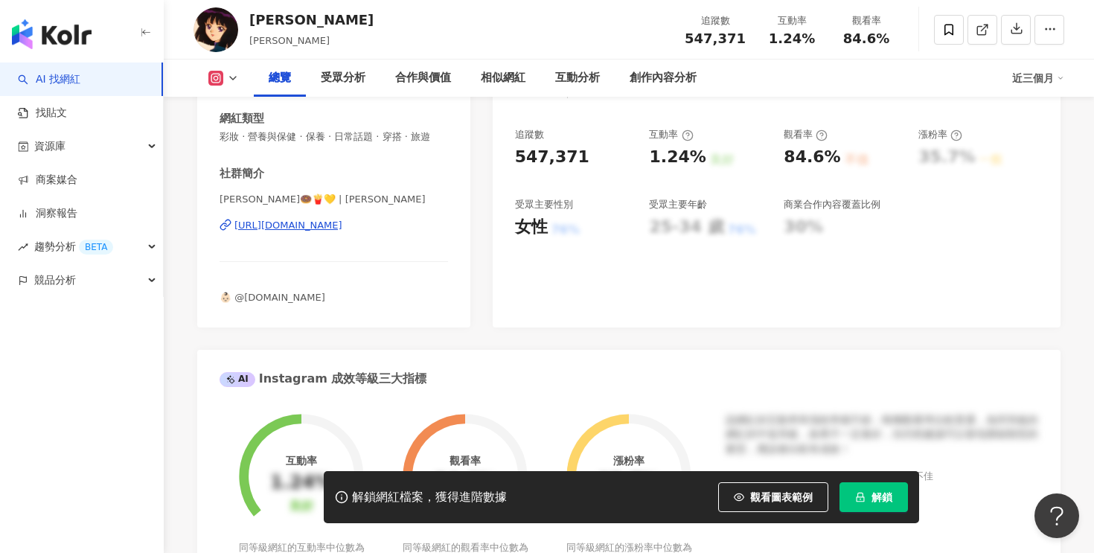
click at [342, 228] on div "https://www.instagram.com/ninaxxya/" at bounding box center [288, 225] width 108 height 13
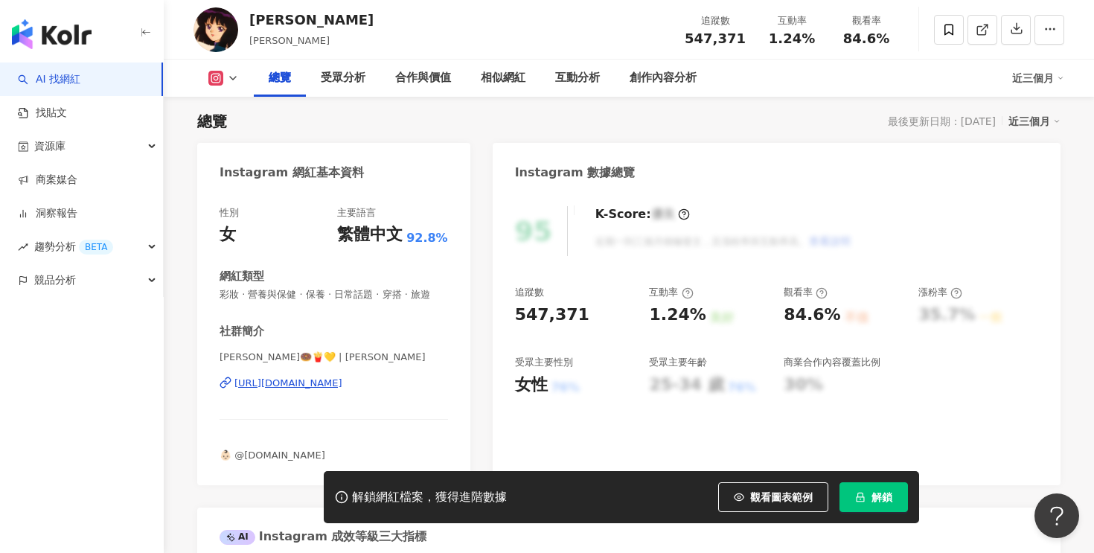
scroll to position [145, 0]
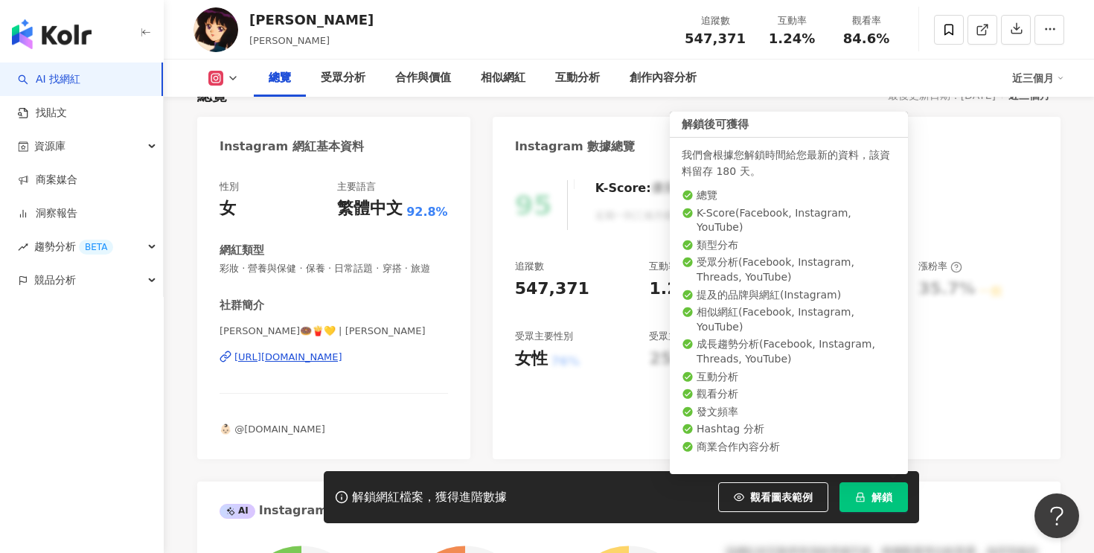
click at [882, 493] on span "解鎖" at bounding box center [881, 497] width 21 height 12
